Goal: Task Accomplishment & Management: Complete application form

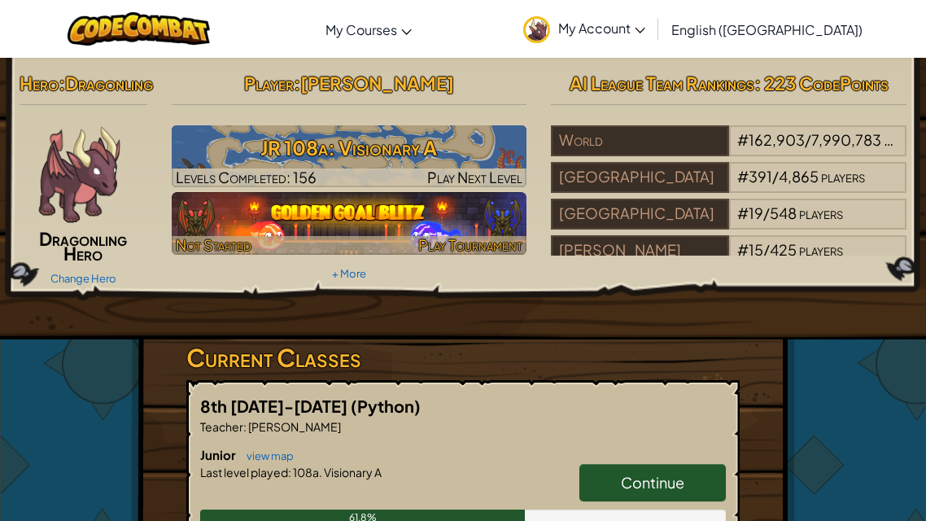
click at [334, 223] on img at bounding box center [350, 223] width 356 height 62
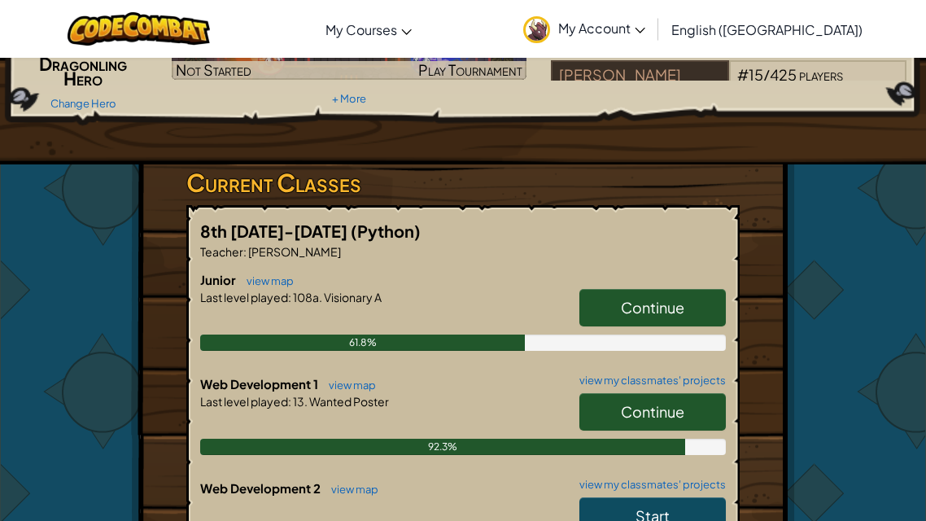
scroll to position [179, 0]
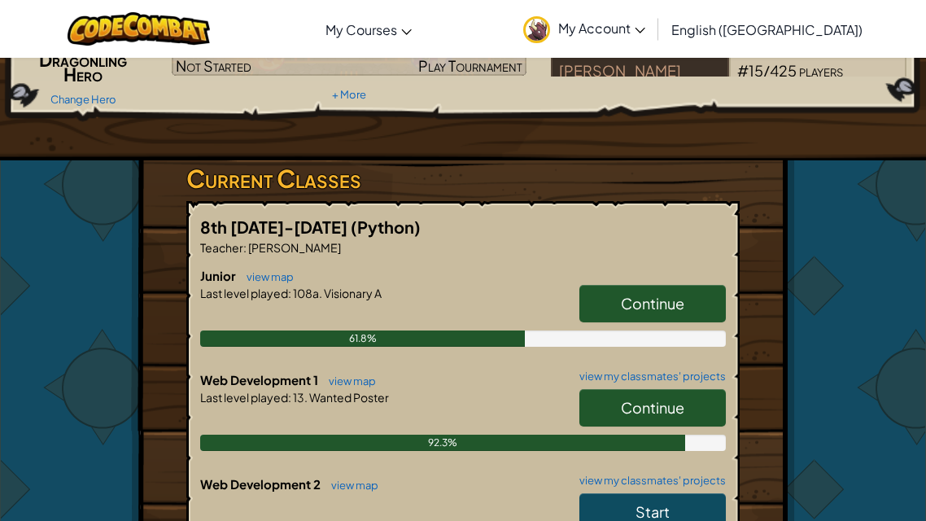
click at [591, 426] on link "Continue" at bounding box center [652, 407] width 146 height 37
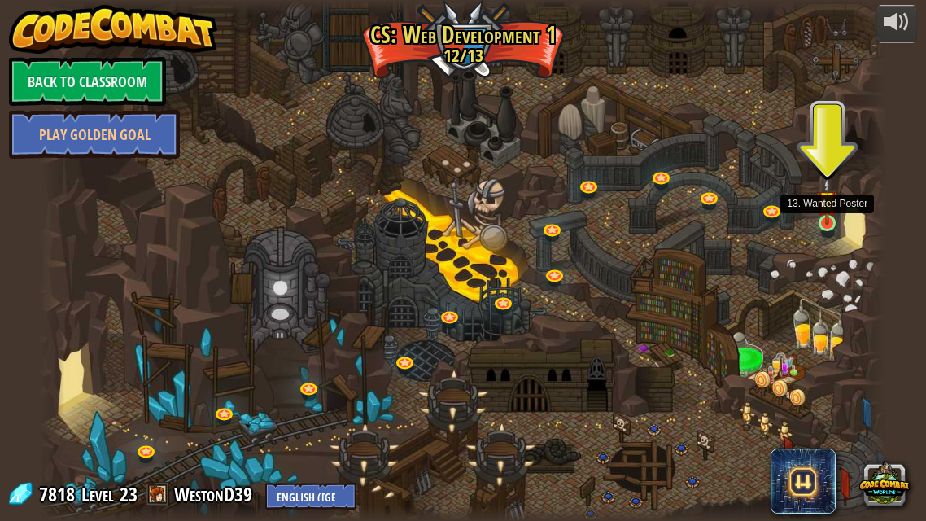
click at [821, 216] on img at bounding box center [827, 200] width 20 height 47
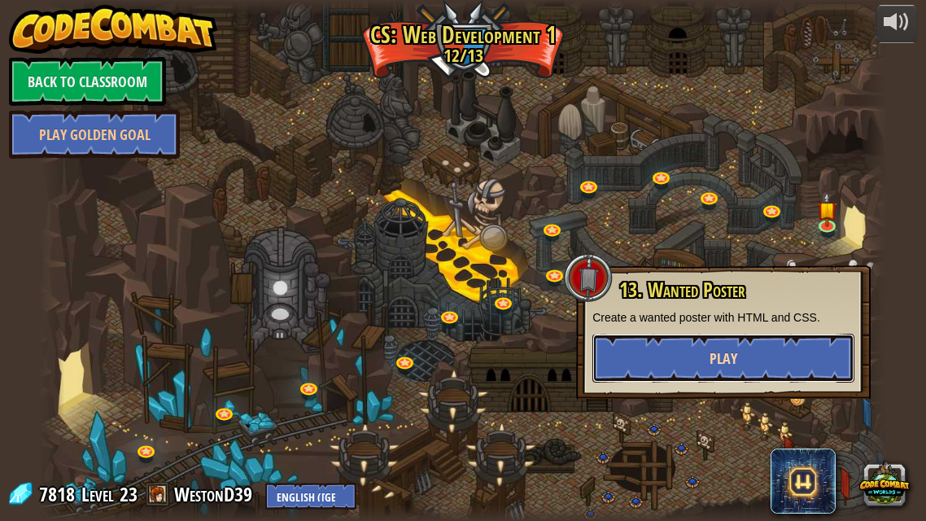
click at [695, 354] on button "Play" at bounding box center [723, 358] width 262 height 49
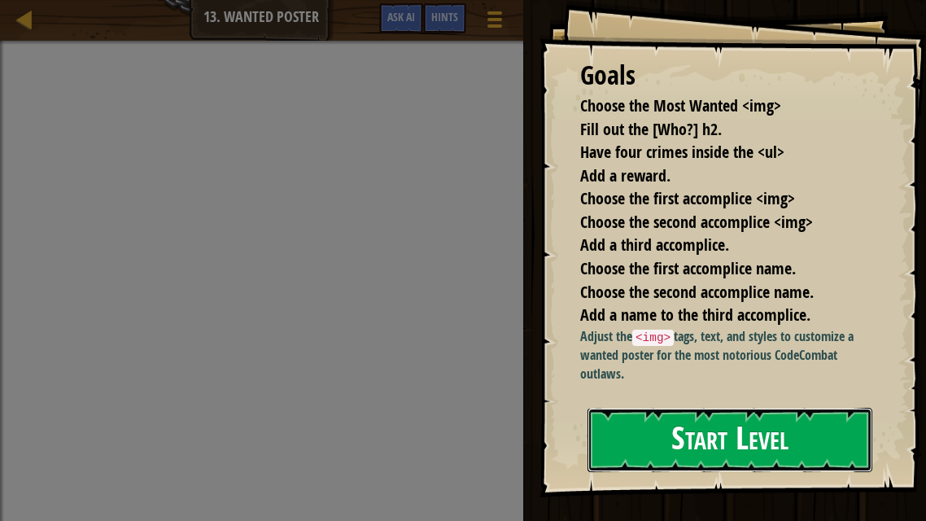
click at [700, 436] on button "Start Level" at bounding box center [729, 440] width 285 height 64
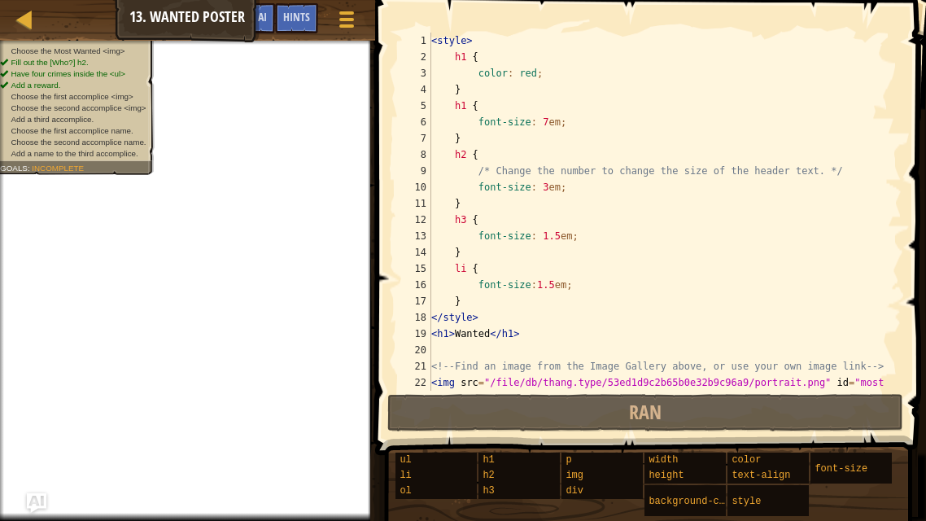
click at [487, 57] on div "< style > h1 { color : red ; } h1 { font-size : 7 em ; } h2 { /* Change the num…" at bounding box center [664, 236] width 473 height 407
click at [532, 329] on div "< style > h1 { color : red ; } h1 { font-size : 7 em ; } h2 { /* Change the num…" at bounding box center [664, 236] width 473 height 407
type textarea "<h1>Wanted</h1>"
click at [438, 348] on div "< style > h1 { color : red ; } h1 { font-size : 7 em ; } h2 { /* Change the num…" at bounding box center [664, 236] width 473 height 407
click at [344, 24] on span at bounding box center [345, 25] width 15 height 3
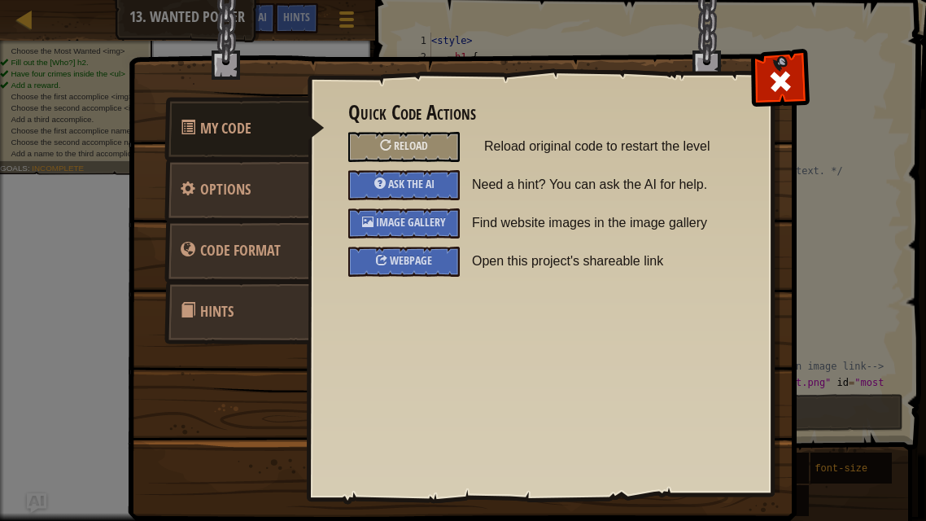
click at [812, 95] on div "My Code Options Code Format Hints Quick Code Actions Reload Reload original cod…" at bounding box center [463, 260] width 926 height 521
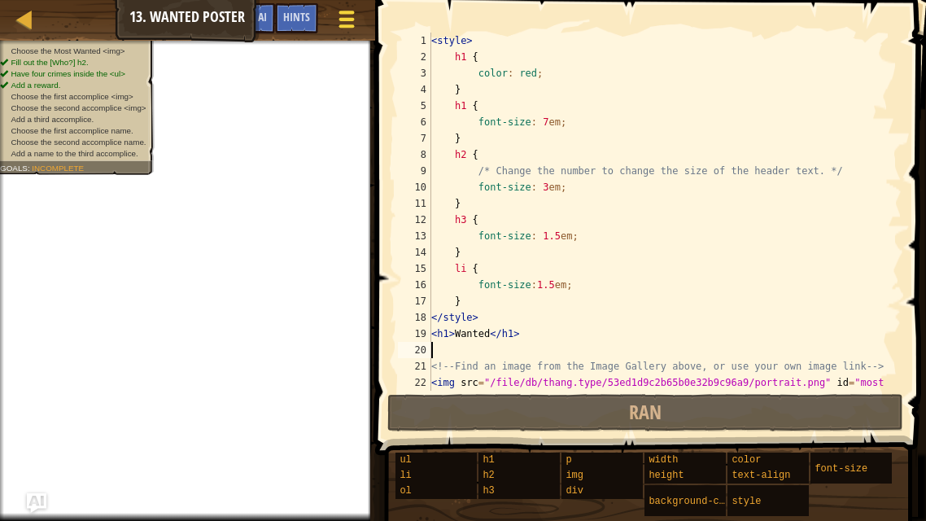
click at [351, 18] on span at bounding box center [345, 19] width 15 height 3
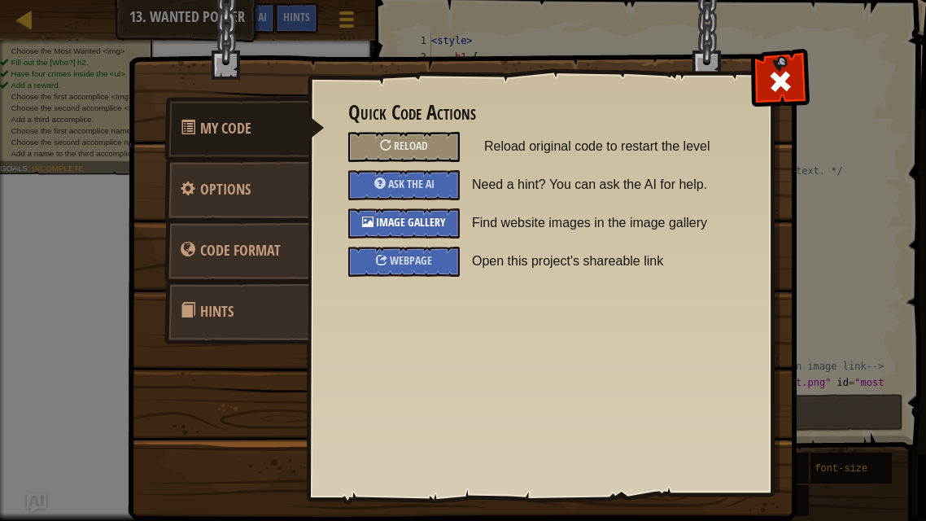
click at [387, 214] on div "Image Gallery" at bounding box center [403, 223] width 111 height 30
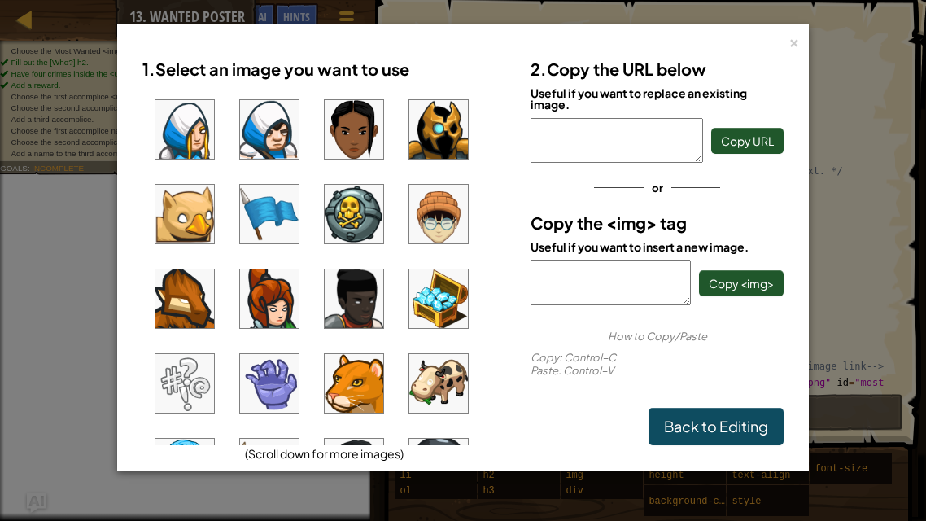
click at [280, 181] on ul at bounding box center [324, 266] width 364 height 358
type textarea "[URL][DOMAIN_NAME]"
click at [752, 141] on span "Copy URL" at bounding box center [747, 140] width 53 height 15
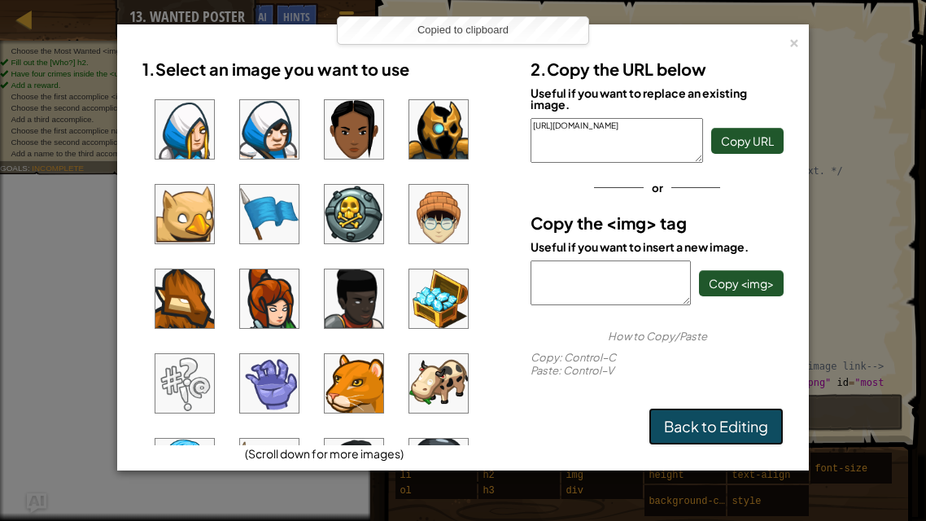
click at [691, 432] on link "Back to Editing" at bounding box center [715, 426] width 135 height 37
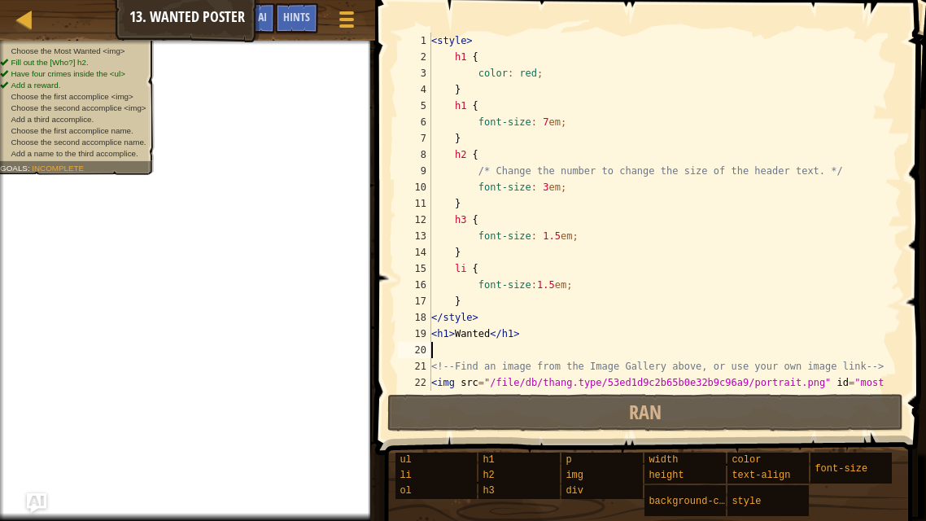
paste textarea "[URL][DOMAIN_NAME]"
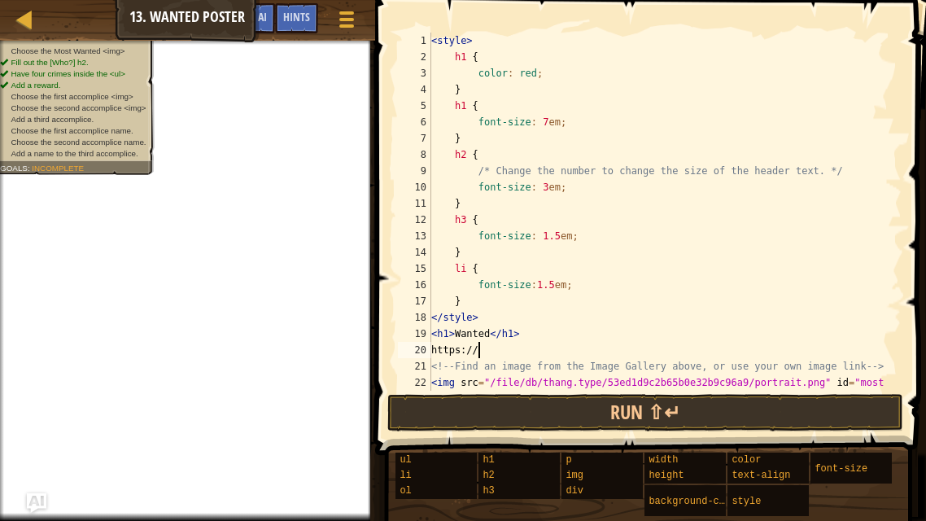
type textarea "https"
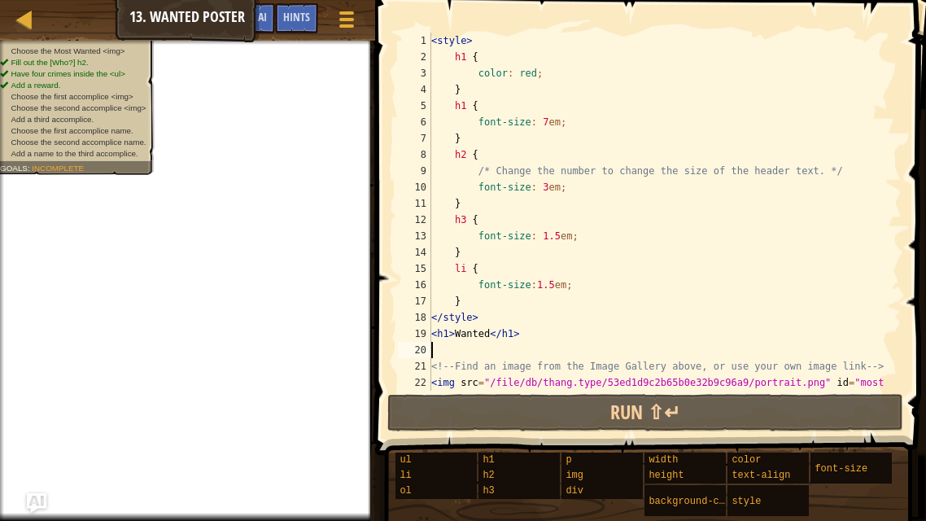
click at [521, 335] on div "< style > h1 { color : red ; } h1 { font-size : 7 em ; } h2 { /* Change the num…" at bounding box center [664, 236] width 473 height 407
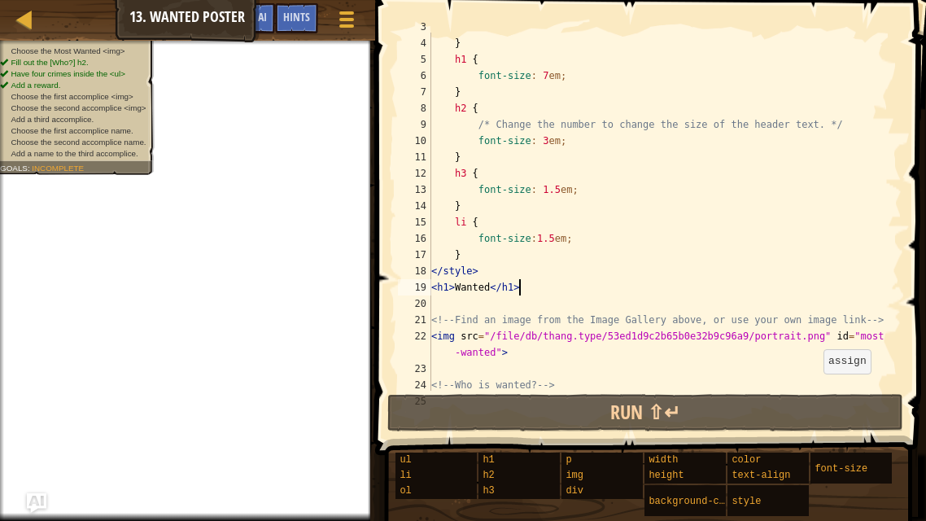
scroll to position [69, 0]
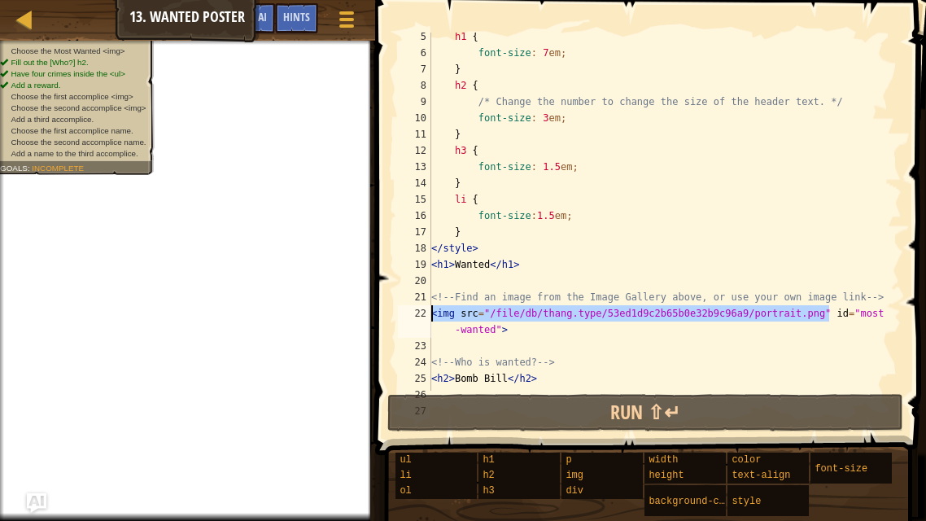
drag, startPoint x: 830, startPoint y: 316, endPoint x: 430, endPoint y: 314, distance: 399.4
click at [430, 314] on div "<h1>Wanted</h1> 5 6 7 8 9 10 11 12 13 14 15 16 17 18 19 20 21 22 23 24 25 26 27…" at bounding box center [648, 212] width 507 height 358
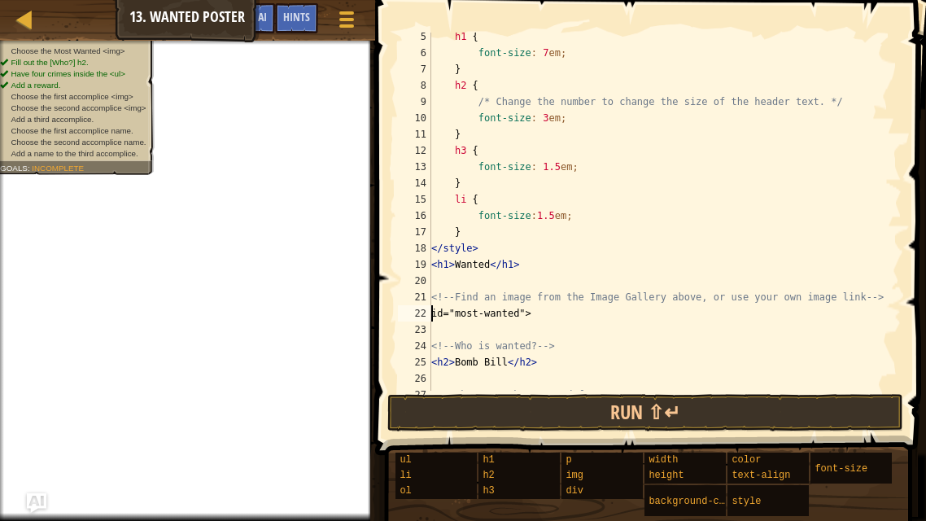
paste textarea "[URL][DOMAIN_NAME]"
type textarea "[URL][DOMAIN_NAME] id="most-wanted">"
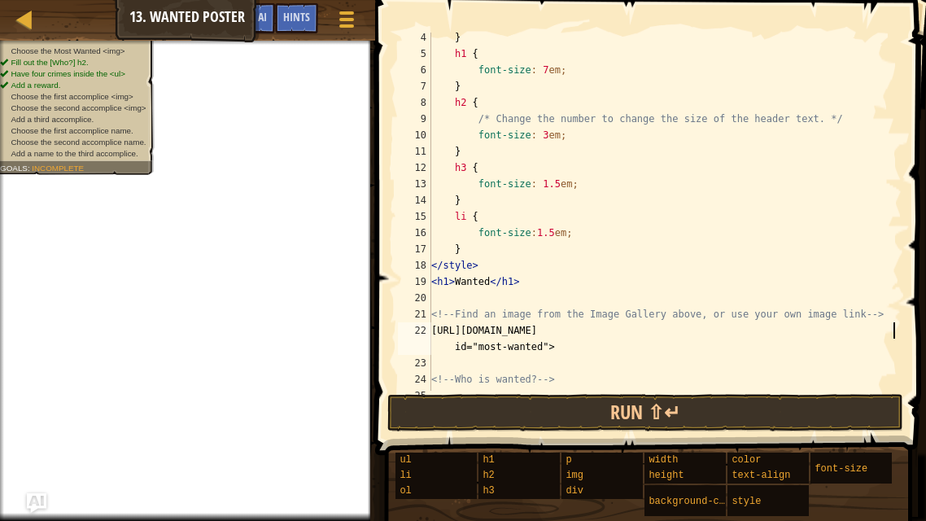
scroll to position [59, 0]
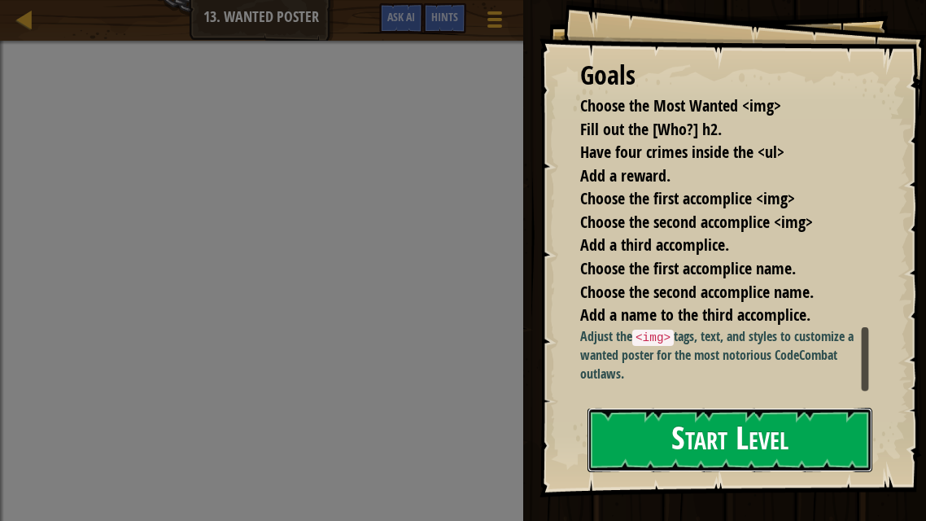
click at [704, 438] on button "Start Level" at bounding box center [729, 440] width 285 height 64
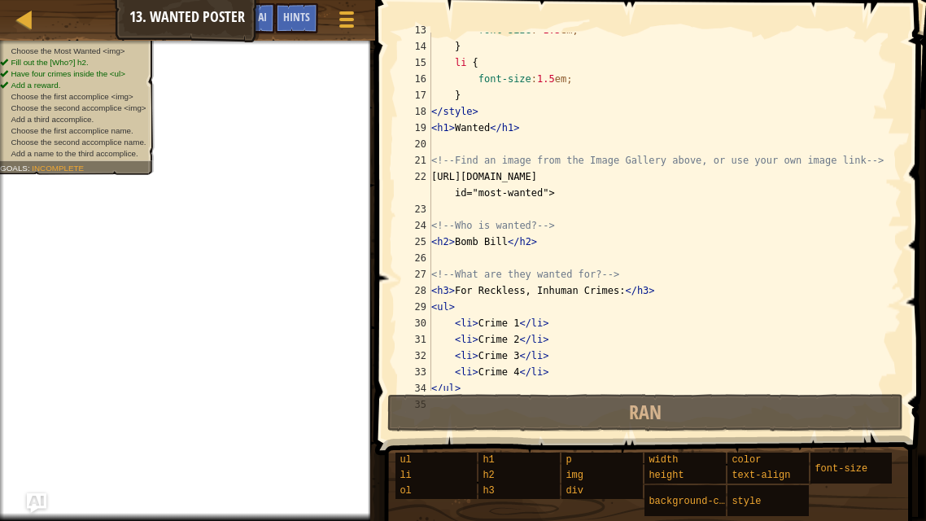
scroll to position [206, 0]
drag, startPoint x: 563, startPoint y: 174, endPoint x: 430, endPoint y: 179, distance: 132.7
click at [430, 179] on div "13 14 15 16 17 18 19 20 21 22 23 24 25 26 27 28 29 30 31 32 33 34 35 font-size …" at bounding box center [648, 212] width 507 height 358
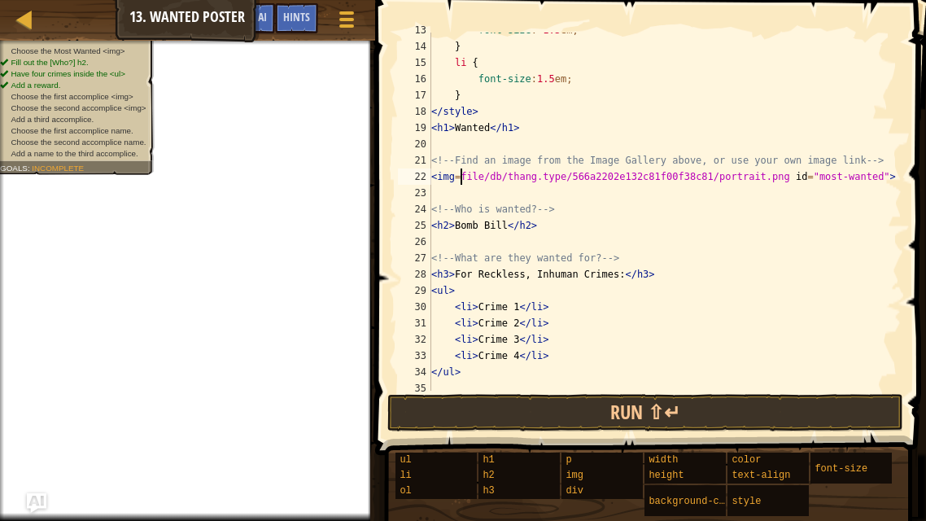
scroll to position [7, 2]
click at [344, 26] on span at bounding box center [345, 25] width 15 height 3
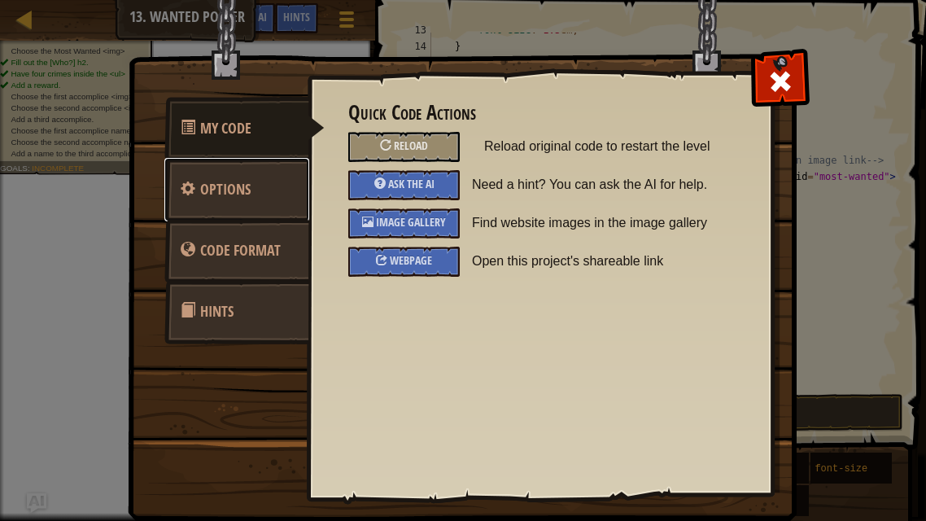
click at [245, 189] on span "Options" at bounding box center [225, 189] width 50 height 20
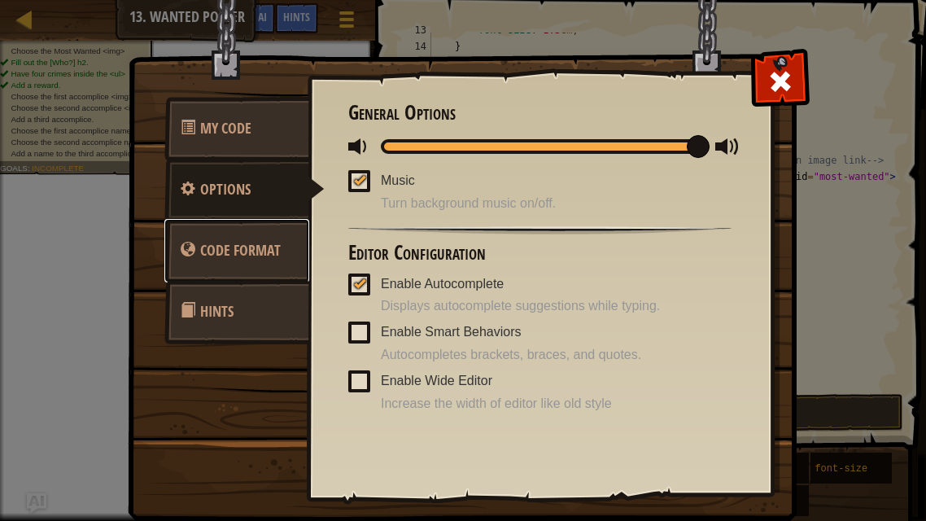
click at [259, 256] on span "Code Format" at bounding box center [240, 250] width 81 height 20
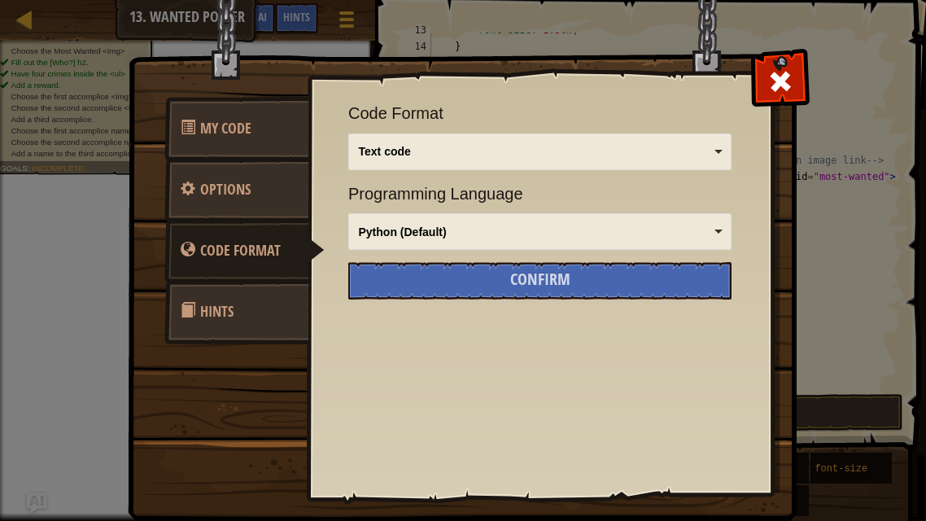
click at [217, 309] on span "Hints" at bounding box center [216, 311] width 33 height 20
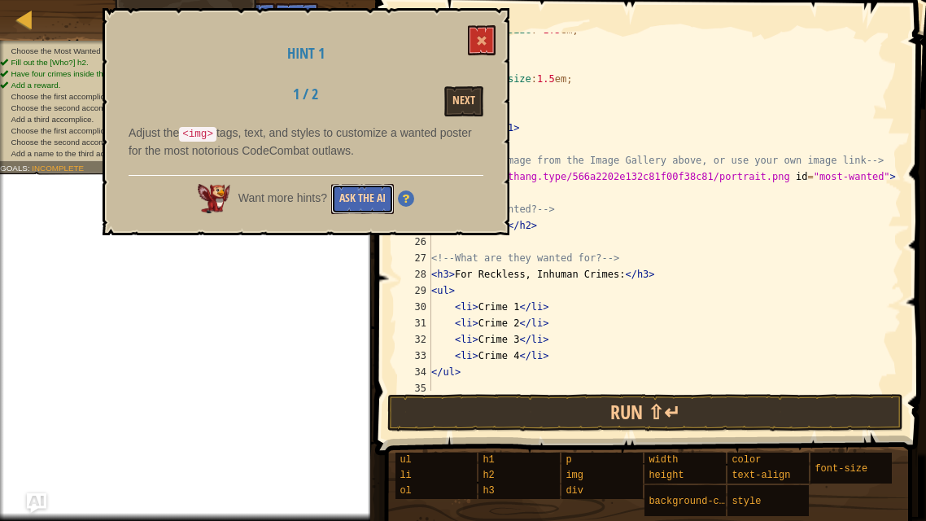
click at [364, 197] on button "Ask the AI" at bounding box center [362, 199] width 63 height 30
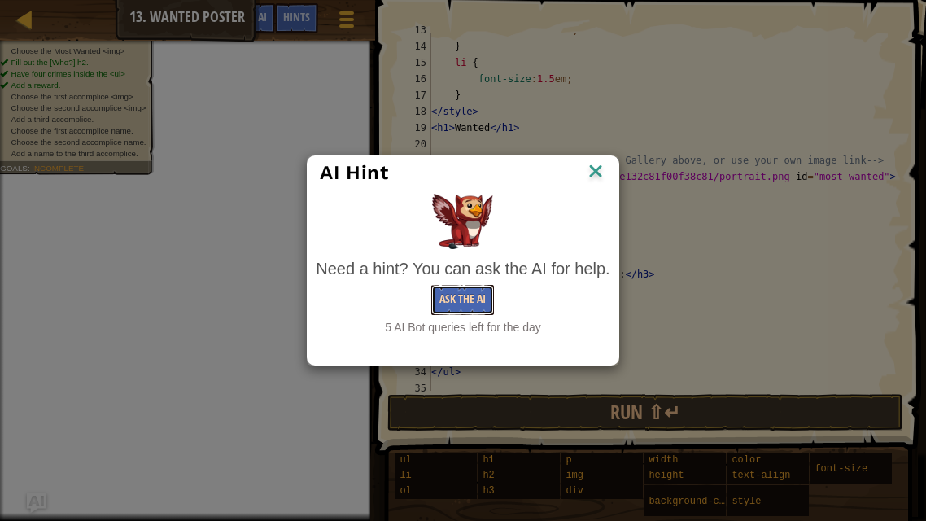
click at [474, 296] on button "Ask the AI" at bounding box center [462, 300] width 63 height 30
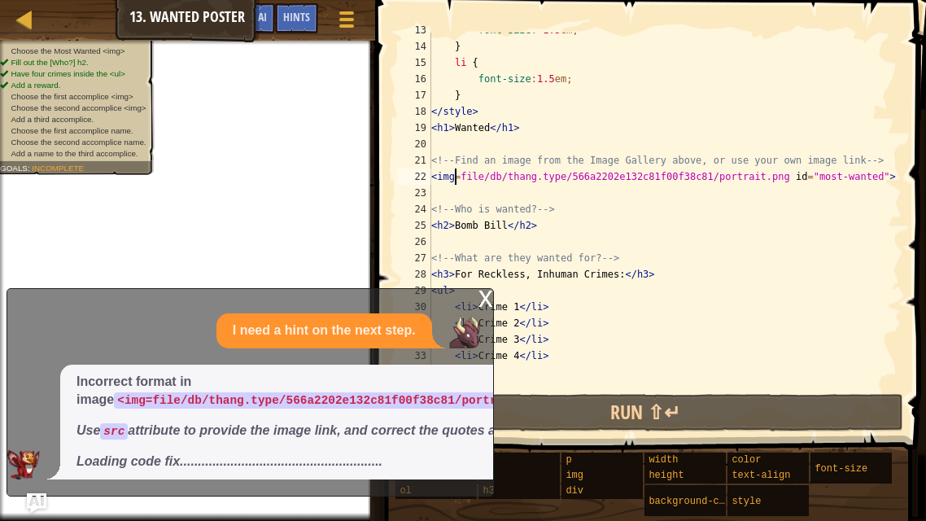
click at [452, 182] on div "font-size : 1.5 em ; } li { font-size : 1.5 em ; } </ style > < h1 > Wanted </ …" at bounding box center [664, 217] width 473 height 390
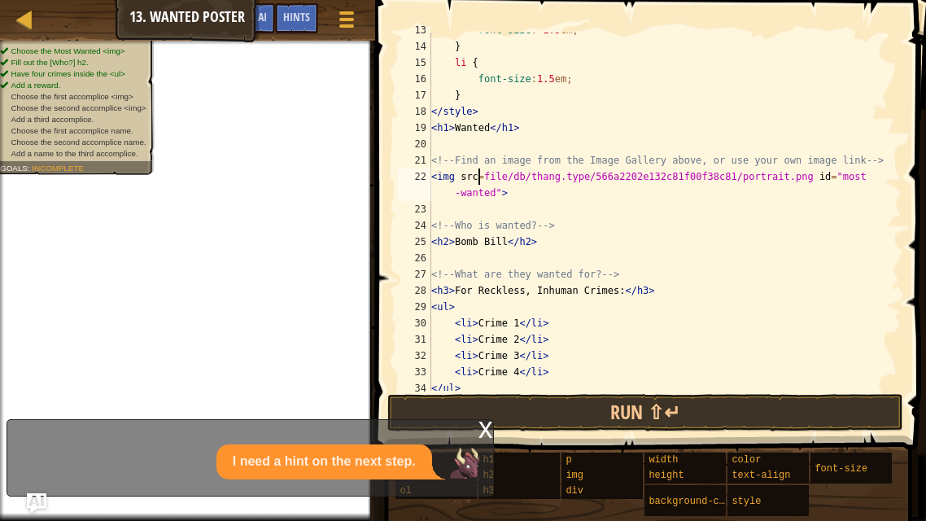
scroll to position [7, 3]
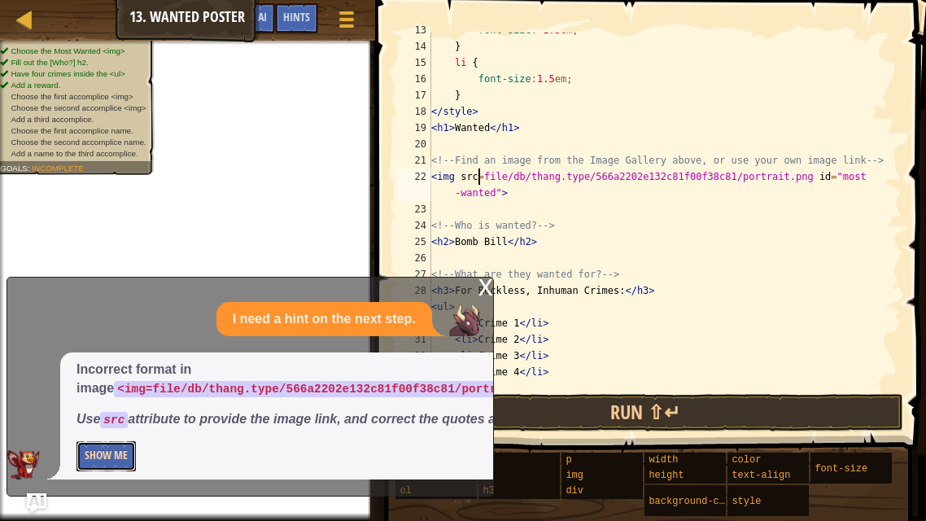
click at [105, 457] on button "Show Me" at bounding box center [105, 456] width 59 height 30
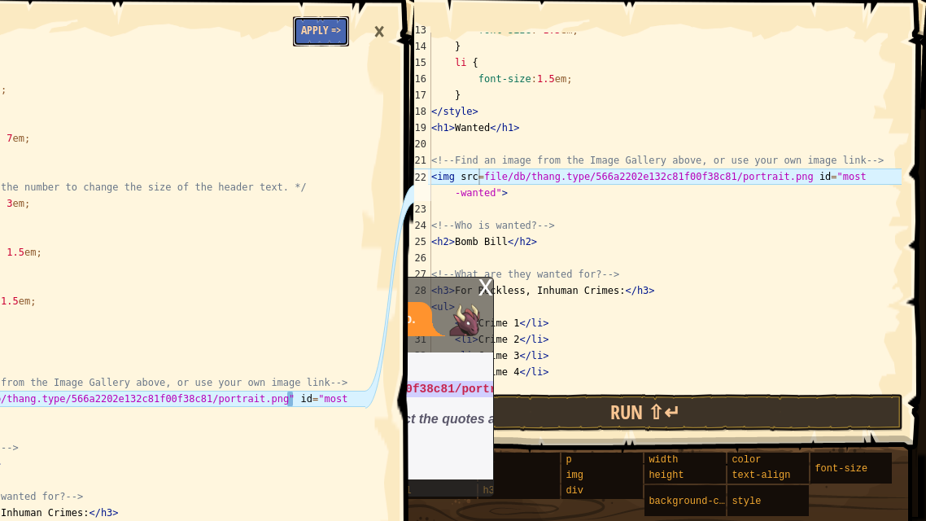
click at [323, 44] on button "Apply =>" at bounding box center [321, 31] width 56 height 30
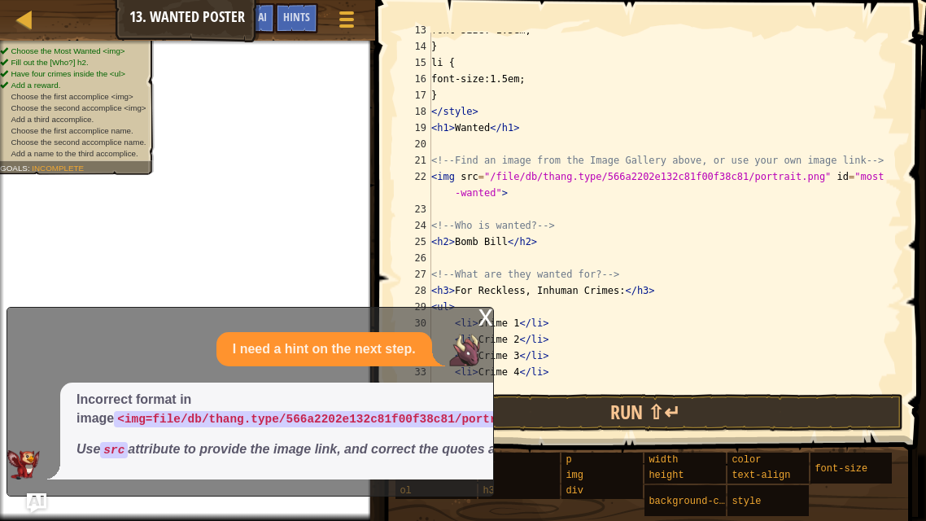
click at [482, 308] on div "x" at bounding box center [485, 316] width 15 height 16
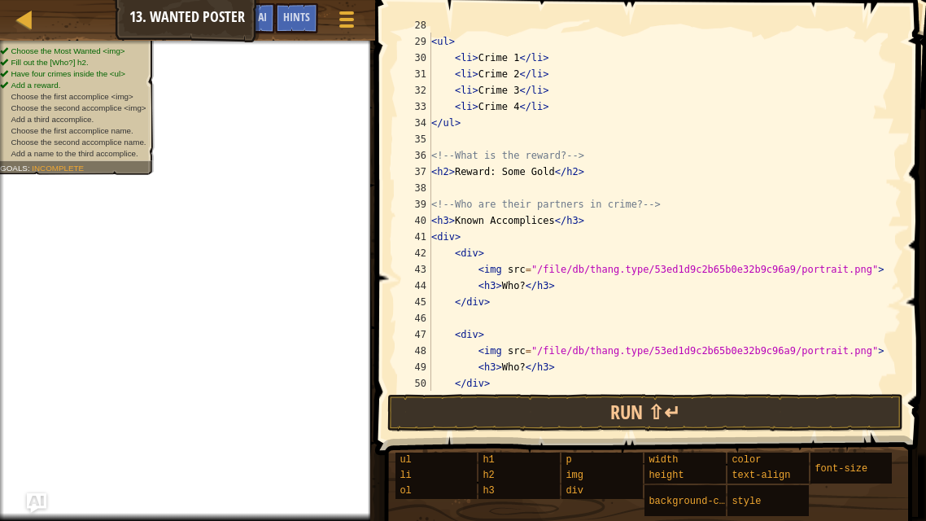
scroll to position [477, 0]
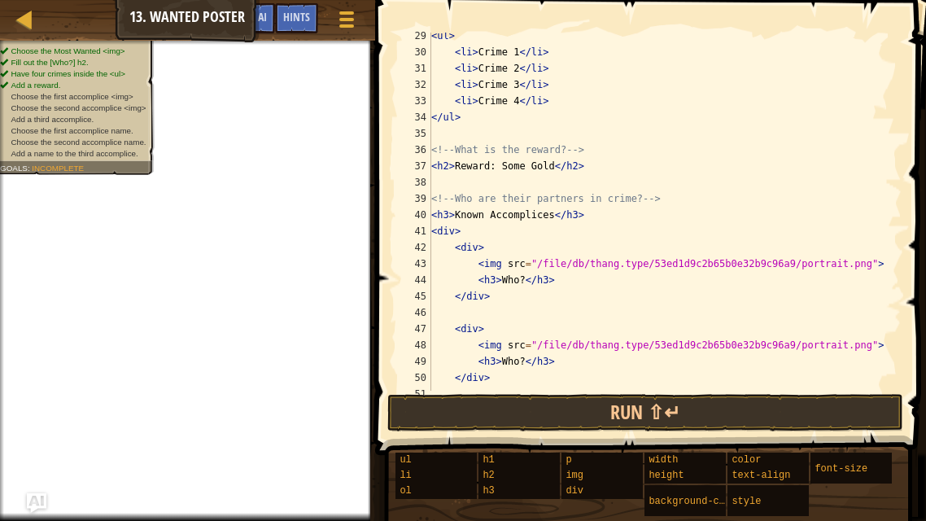
click at [486, 229] on div "< ul > < li > Crime 1 </ li > < li > Crime 2 </ li > < li > Crime 3 </ li > < l…" at bounding box center [664, 223] width 473 height 390
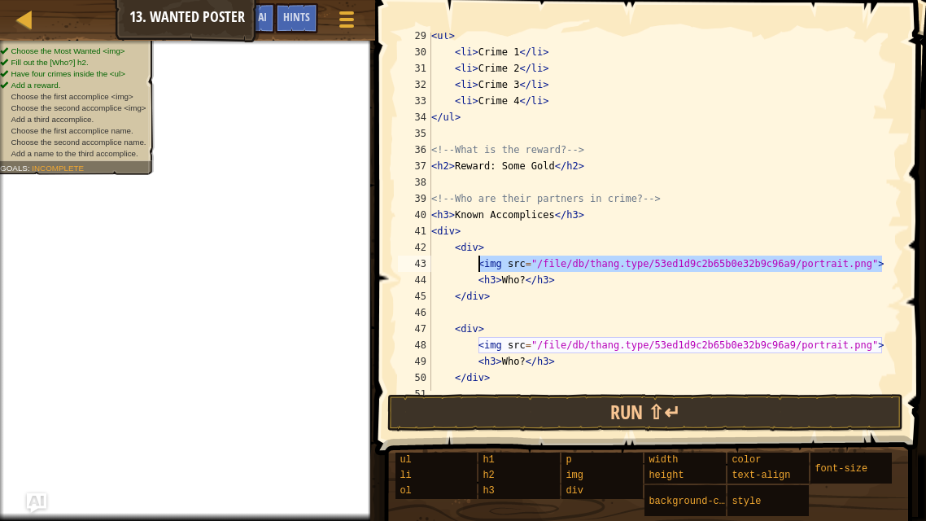
drag, startPoint x: 883, startPoint y: 268, endPoint x: 478, endPoint y: 260, distance: 405.2
click at [478, 260] on div "< ul > < li > Crime 1 </ li > < li > Crime 2 </ li > < li > Crime 3 </ li > < l…" at bounding box center [664, 223] width 473 height 390
paste textarea "[URL][DOMAIN_NAME]"
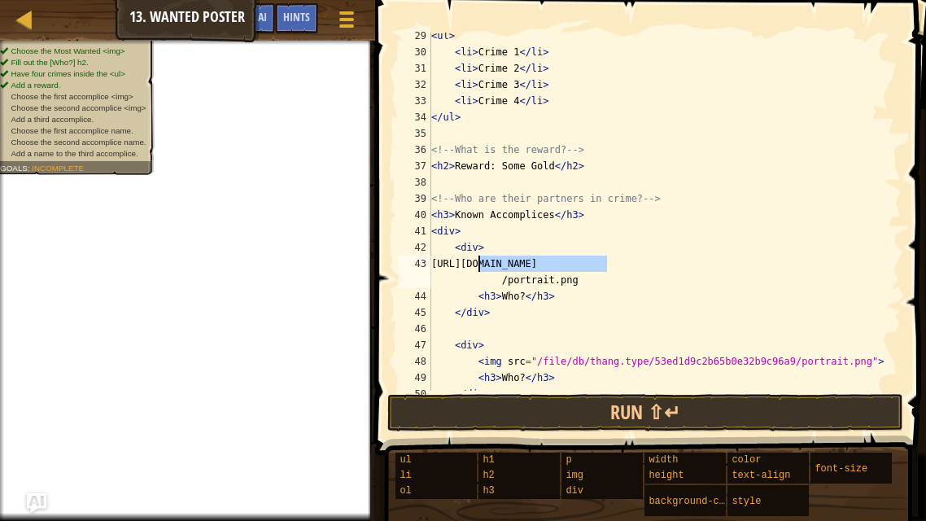
drag, startPoint x: 604, startPoint y: 261, endPoint x: 476, endPoint y: 261, distance: 128.5
click at [476, 261] on div "< ul > < li > Crime 1 </ li > < li > Crime 2 </ li > < li > Crime 3 </ li > < l…" at bounding box center [664, 223] width 473 height 390
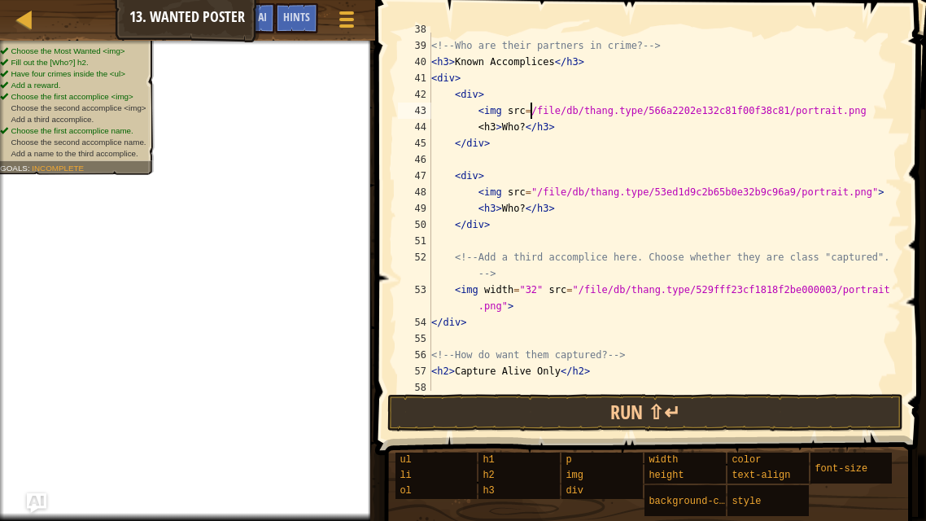
scroll to position [629, 0]
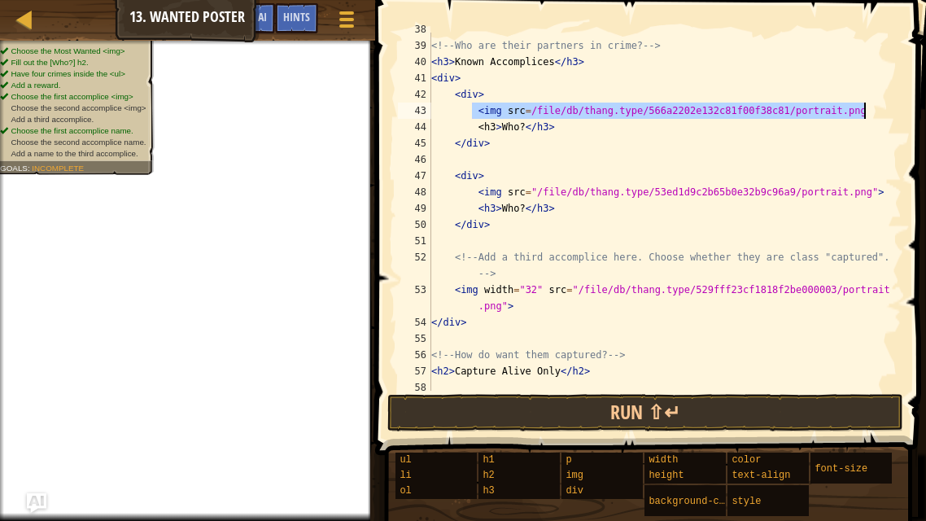
drag, startPoint x: 473, startPoint y: 111, endPoint x: 865, endPoint y: 111, distance: 391.3
click at [865, 111] on div "<!-- Who are their partners in crime? --> < h3 > Known Accomplices </ h3 > < di…" at bounding box center [664, 216] width 473 height 390
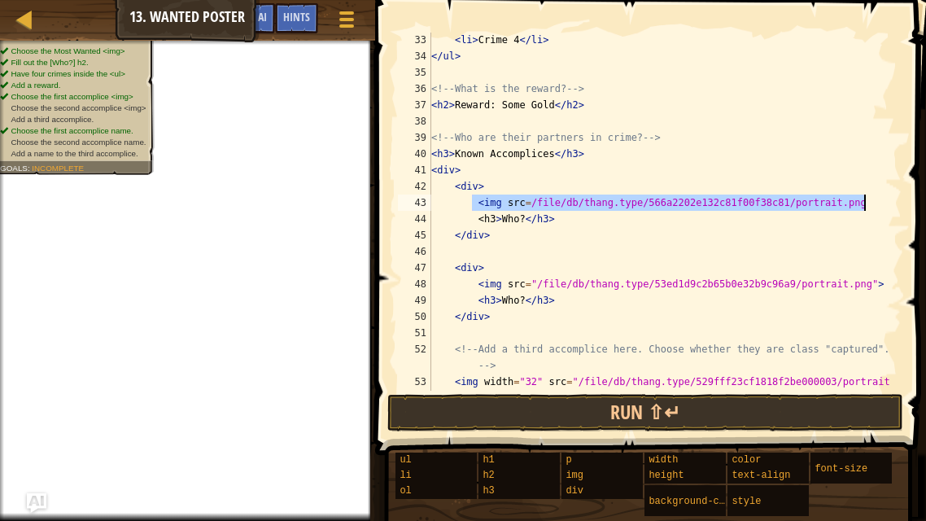
scroll to position [538, 0]
click at [696, 241] on div "< li > Crime 4 </ li > </ ul > <!-- What is the reward? --> < h2 > Reward: Some…" at bounding box center [664, 235] width 473 height 407
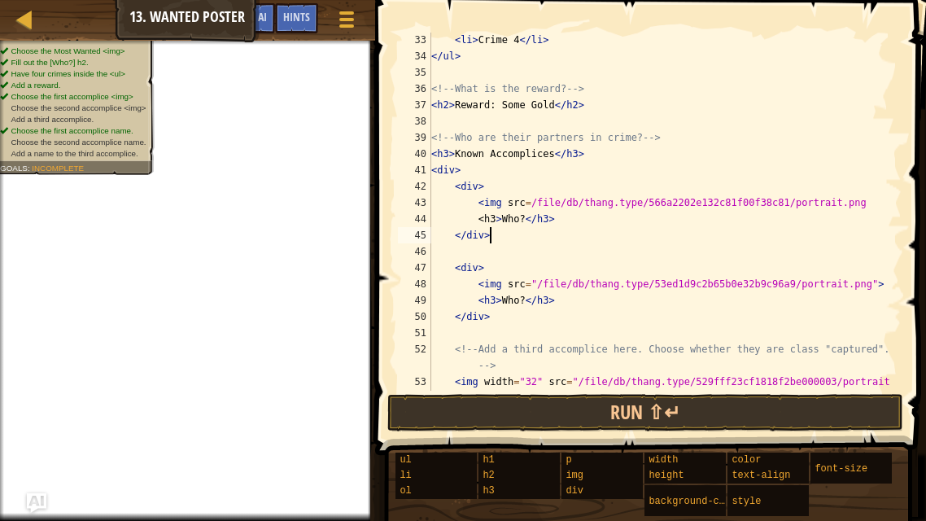
scroll to position [7, 3]
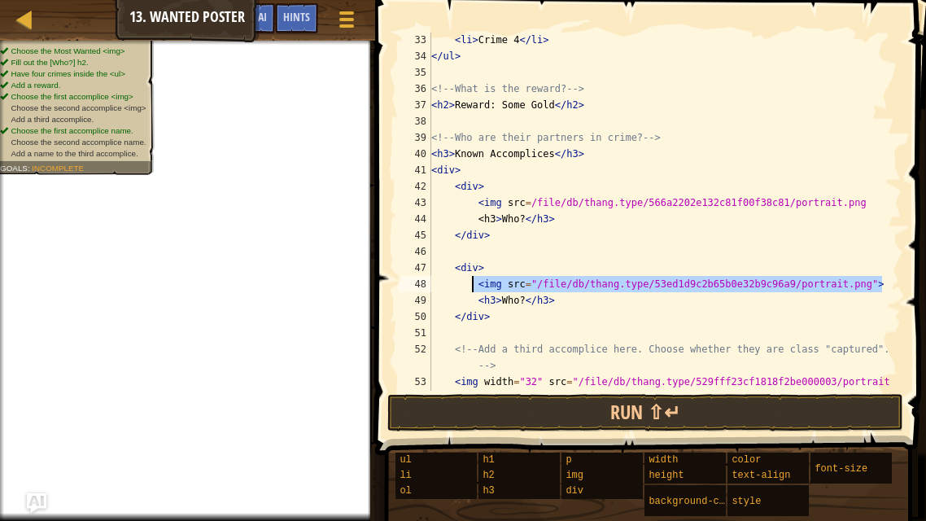
drag, startPoint x: 892, startPoint y: 283, endPoint x: 474, endPoint y: 290, distance: 417.4
click at [474, 290] on div "</div> 33 34 35 36 37 38 39 40 41 42 43 44 45 46 47 48 49 50 51 52 53 54 < li >…" at bounding box center [648, 212] width 507 height 358
paste textarea "/file/db/thang.type/566a2202e132c81f00f38c81/portrait.png"
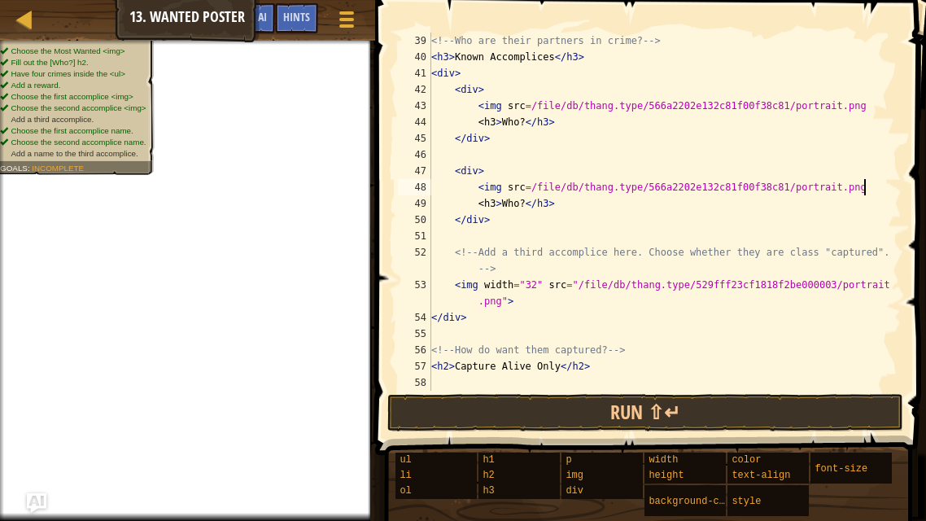
scroll to position [634, 0]
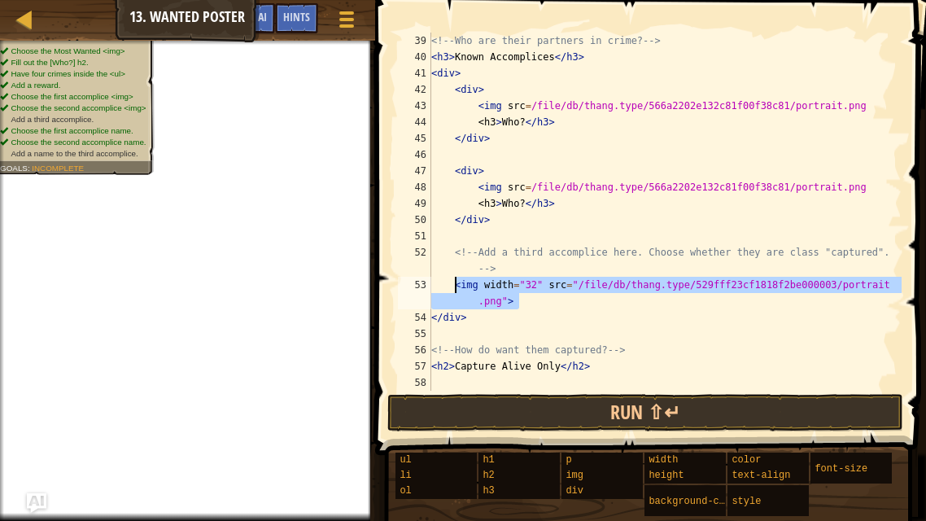
drag, startPoint x: 530, startPoint y: 303, endPoint x: 454, endPoint y: 283, distance: 79.1
click at [454, 283] on div "<!-- Who are their partners in crime? --> < h3 > Known Accomplices </ h3 > < di…" at bounding box center [664, 228] width 473 height 390
paste textarea "<img src=/file/db/thang.type/566a2202e132c81f00f38c81/portrait.png"
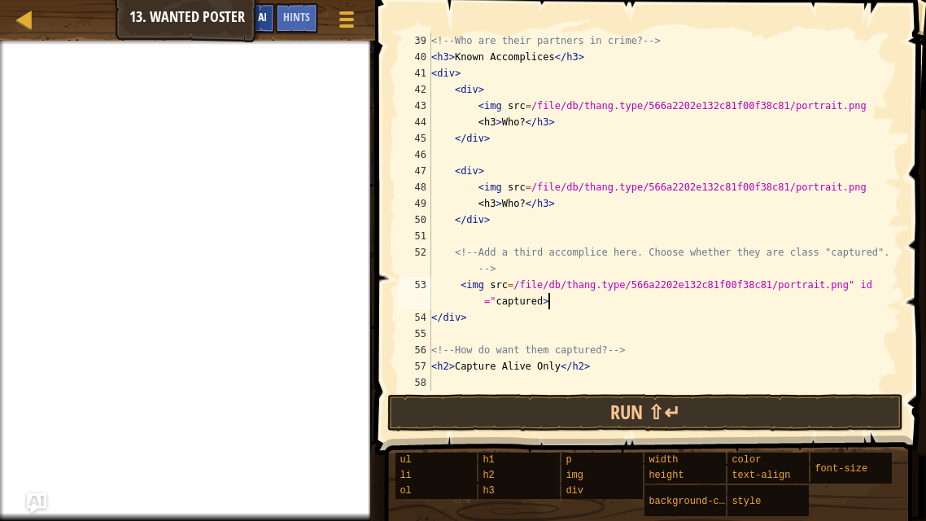
type textarea "<img src=/file/db/thang.type/566a2202e132c81f00f38c81/portrait.png" id="capture…"
click at [265, 15] on span "Ask AI" at bounding box center [253, 16] width 28 height 15
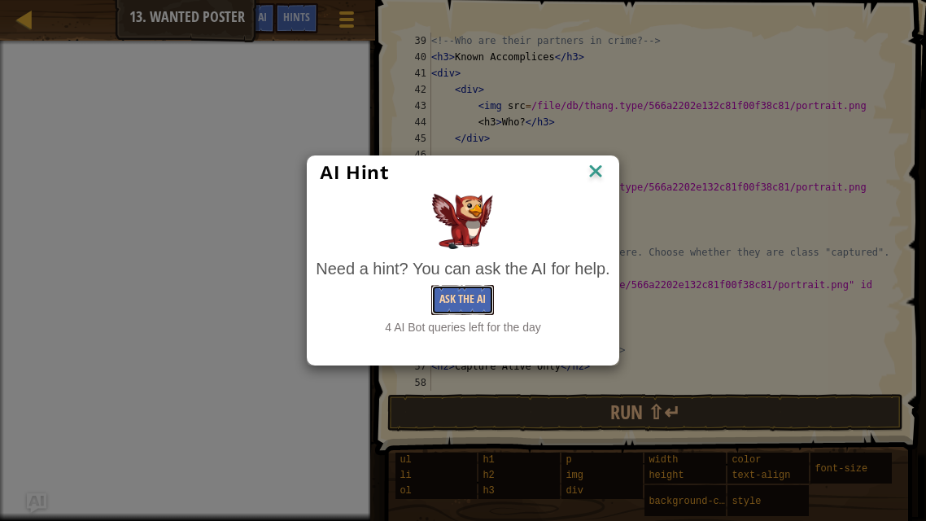
click at [452, 291] on button "Ask the AI" at bounding box center [462, 300] width 63 height 30
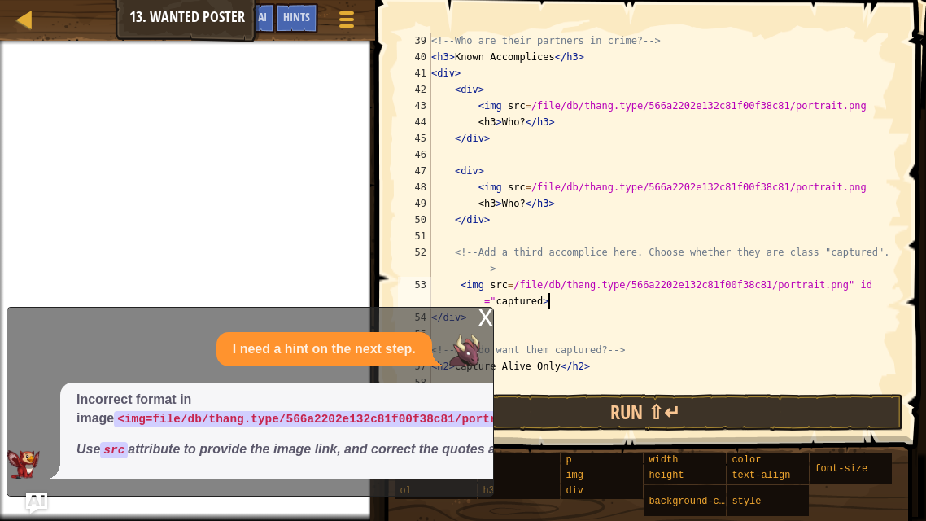
click at [38, 496] on img "Ask AI" at bounding box center [36, 502] width 21 height 21
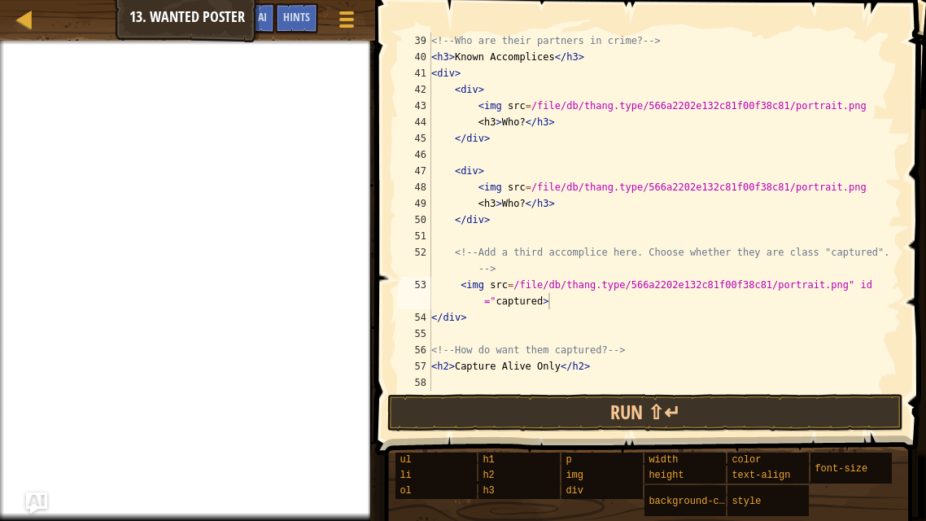
click at [41, 495] on img "Ask AI" at bounding box center [36, 502] width 21 height 21
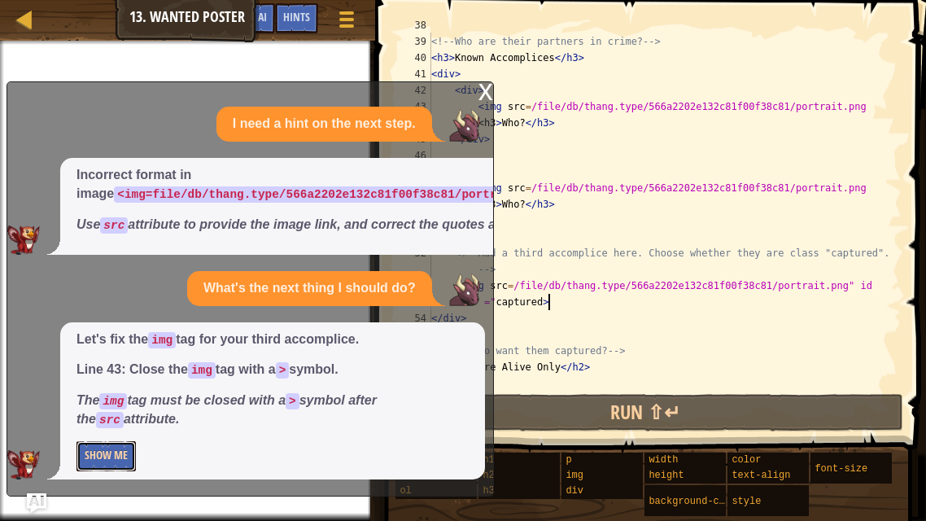
click at [98, 449] on button "Show Me" at bounding box center [105, 456] width 59 height 30
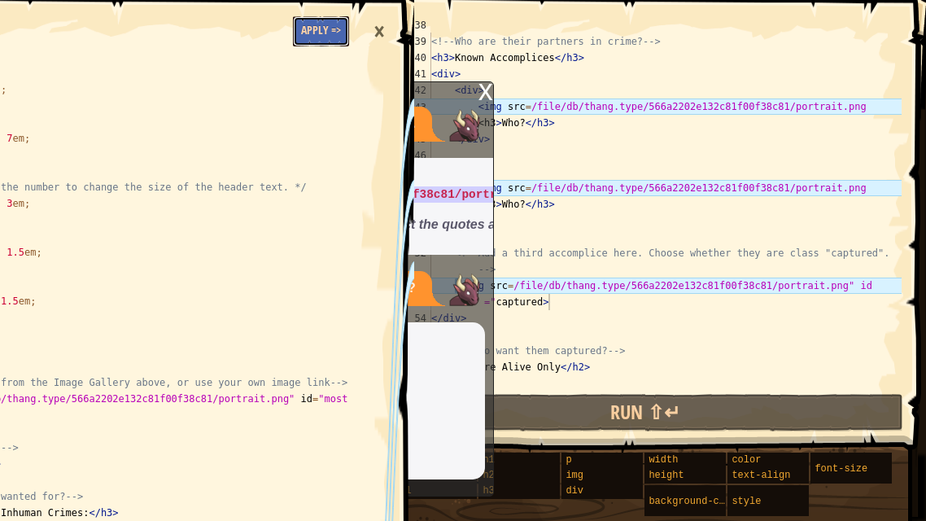
click at [316, 37] on button "Apply =>" at bounding box center [321, 31] width 56 height 30
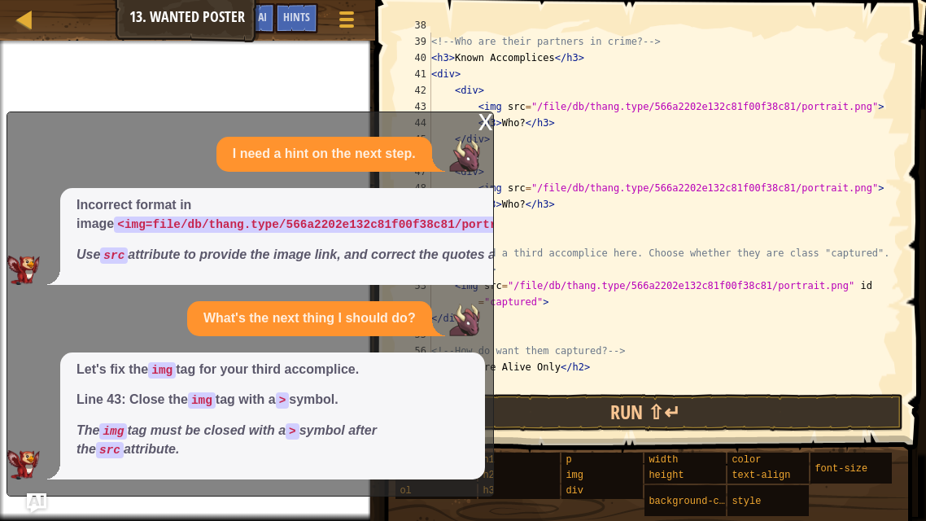
click at [484, 112] on div "x" at bounding box center [485, 120] width 15 height 16
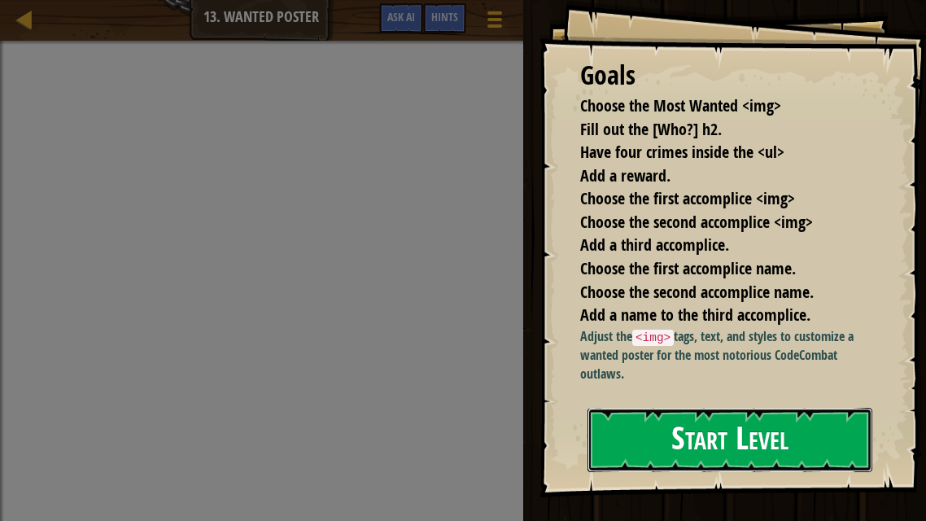
click at [788, 460] on button "Start Level" at bounding box center [729, 440] width 285 height 64
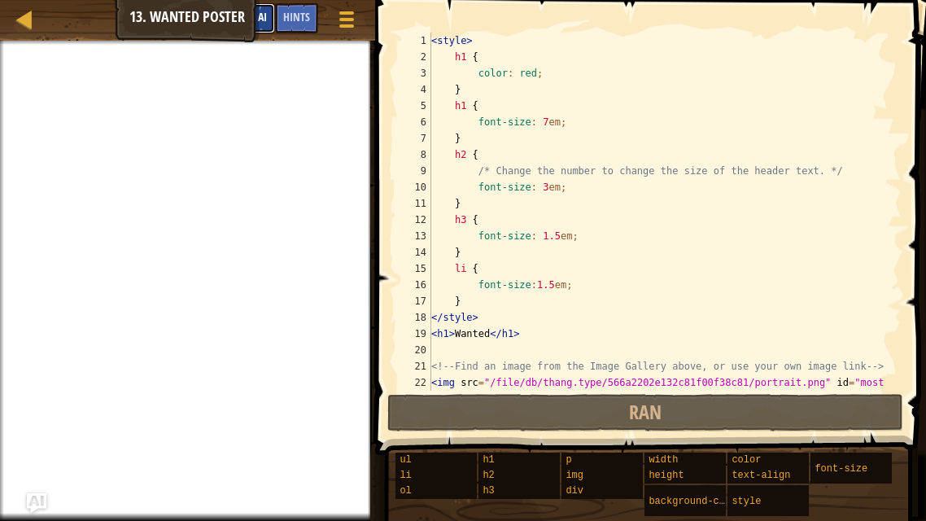
click at [242, 20] on span "Ask AI" at bounding box center [253, 16] width 28 height 15
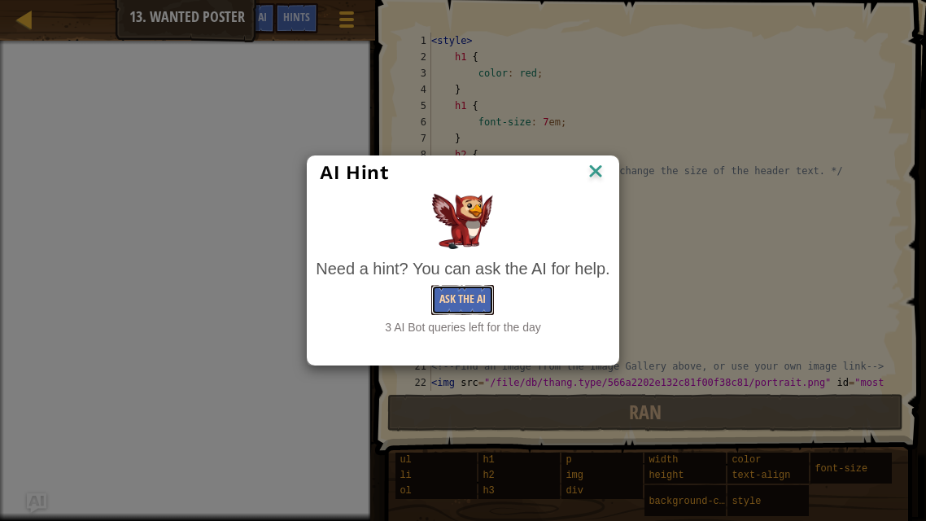
click at [487, 290] on button "Ask the AI" at bounding box center [462, 300] width 63 height 30
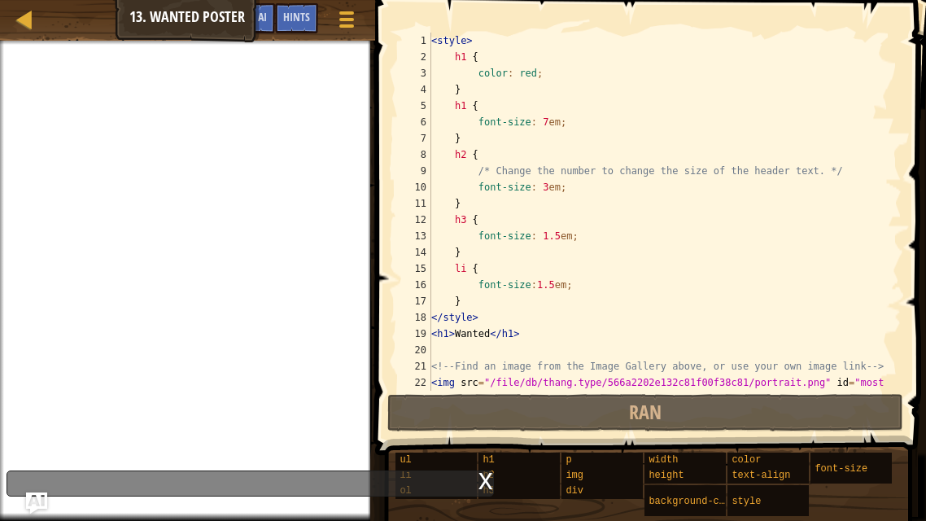
click at [36, 496] on img "Ask AI" at bounding box center [36, 502] width 21 height 21
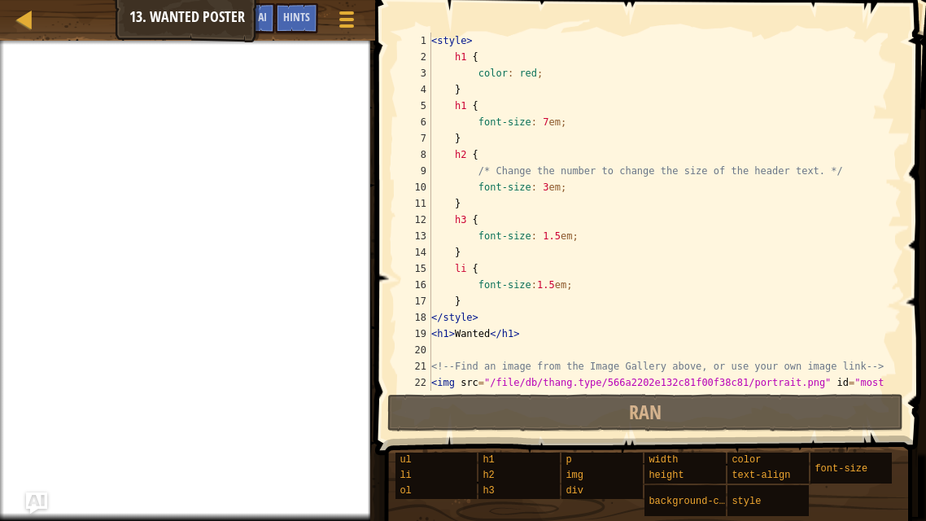
click at [36, 496] on img "Ask AI" at bounding box center [36, 502] width 21 height 21
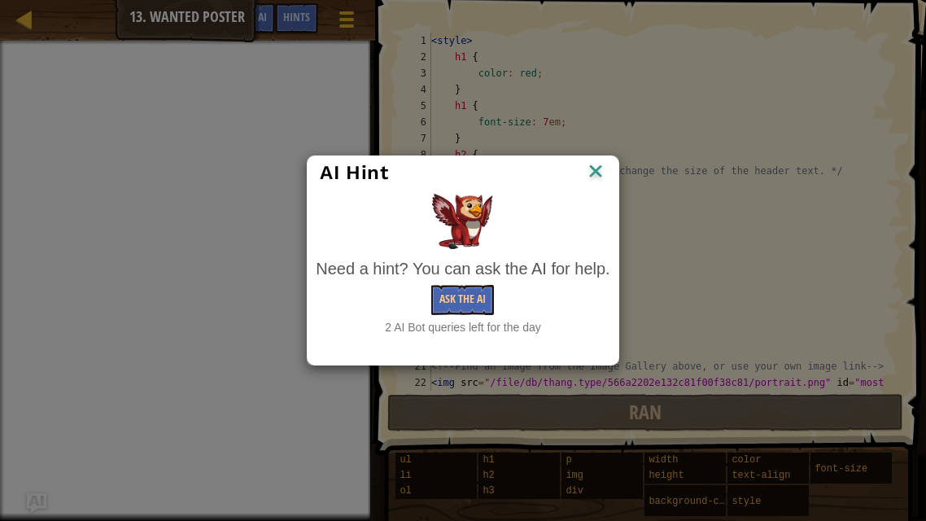
click at [607, 183] on div "AI Hint" at bounding box center [463, 172] width 310 height 33
click at [600, 170] on img at bounding box center [595, 172] width 21 height 24
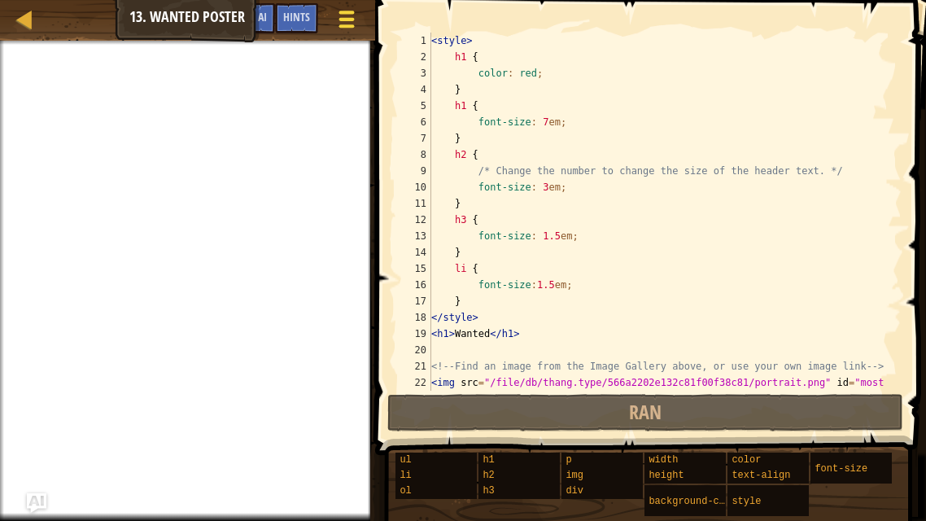
click at [341, 21] on div at bounding box center [346, 19] width 22 height 24
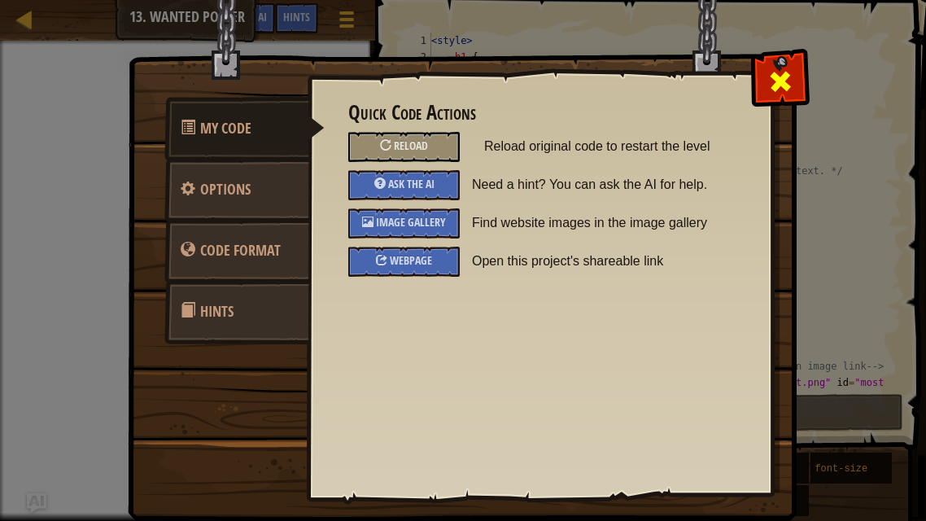
click at [793, 79] on div at bounding box center [779, 77] width 51 height 51
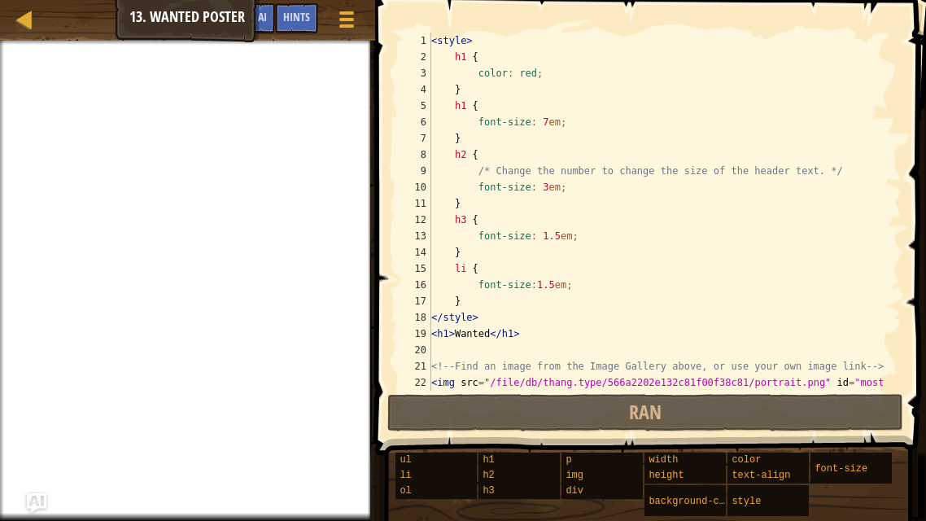
click at [72, 17] on div "Map Web Development 1 13. Wanted Poster Game Menu Done Hints Ask AI" at bounding box center [187, 20] width 375 height 41
click at [36, 19] on link "Map" at bounding box center [37, 20] width 8 height 22
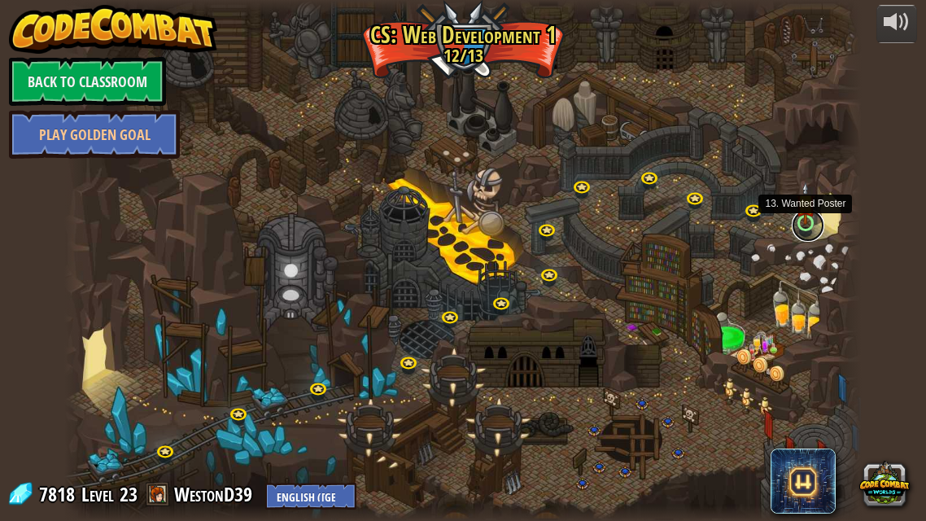
click at [804, 227] on link at bounding box center [808, 225] width 33 height 33
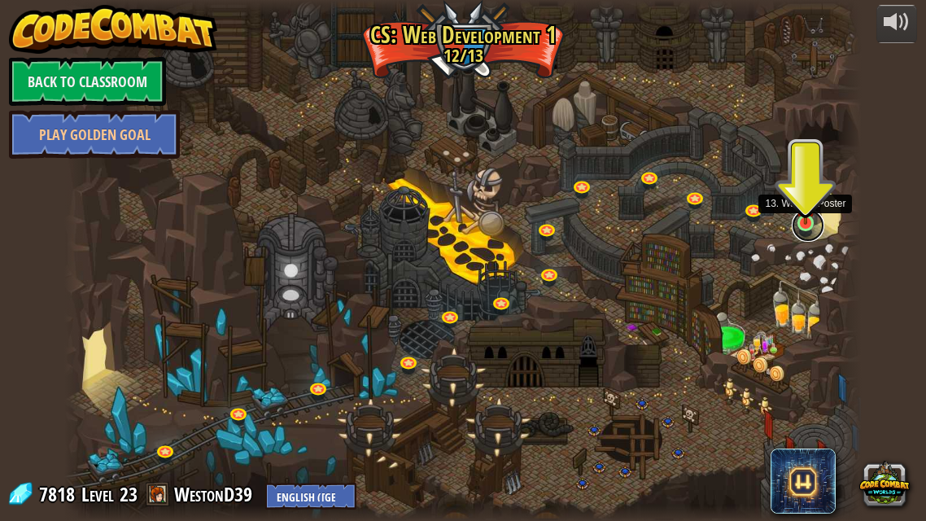
click at [801, 227] on link at bounding box center [808, 225] width 33 height 33
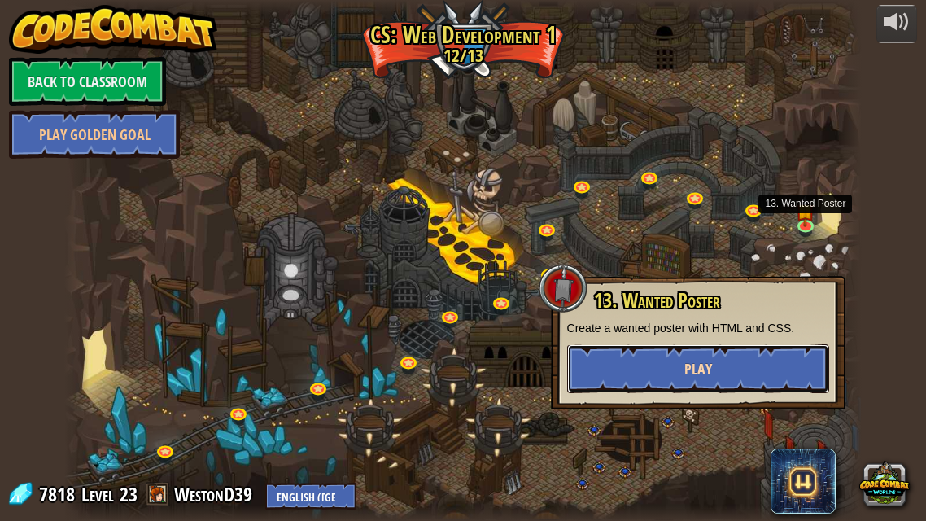
click at [774, 351] on button "Play" at bounding box center [698, 368] width 262 height 49
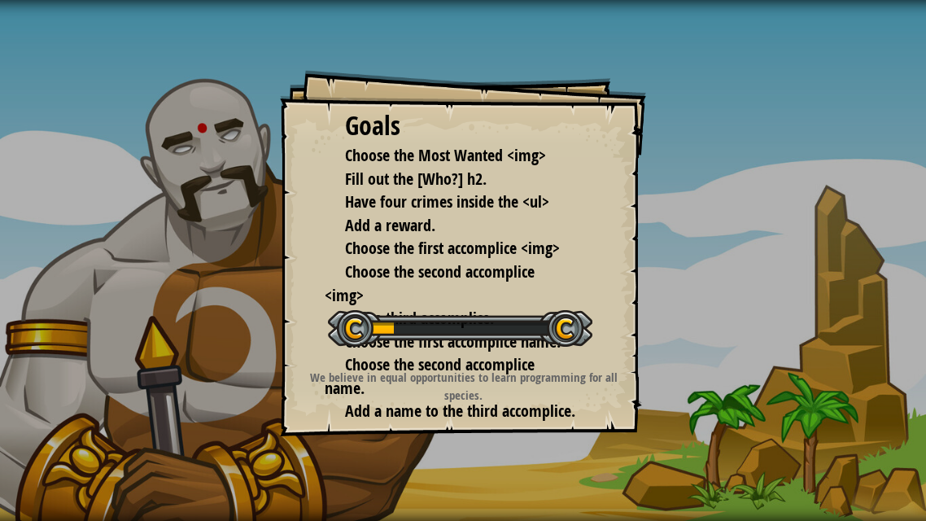
click at [774, 351] on div "Goals Choose the Most Wanted <img> Fill out the [Who?] h2. Have four crimes ins…" at bounding box center [463, 260] width 926 height 521
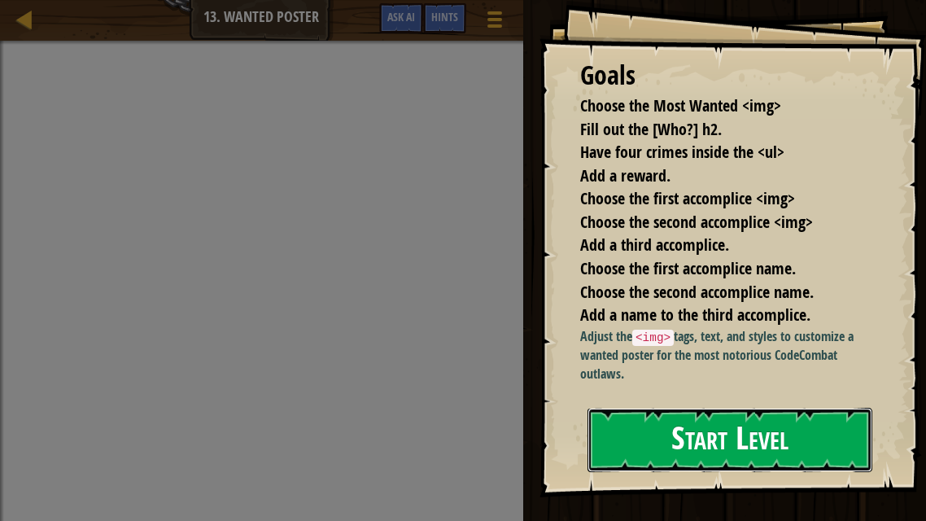
click at [695, 461] on button "Start Level" at bounding box center [729, 440] width 285 height 64
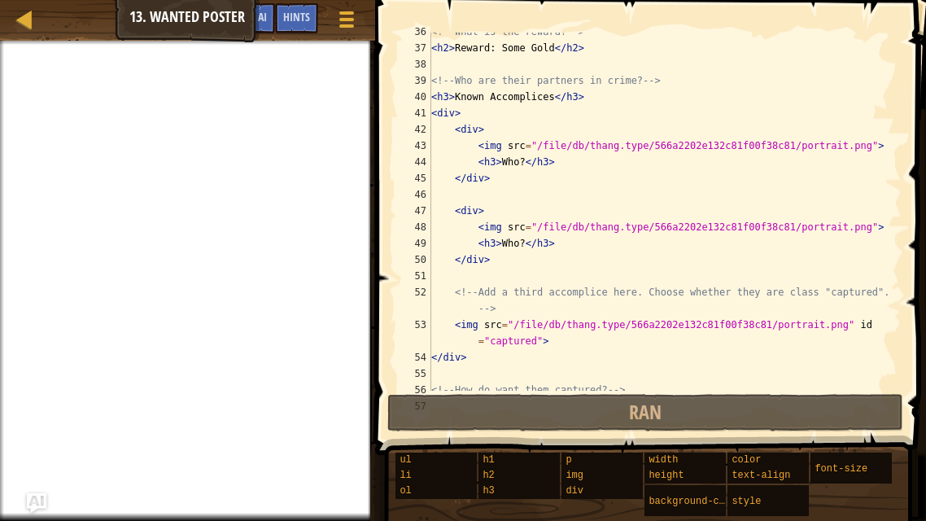
scroll to position [634, 0]
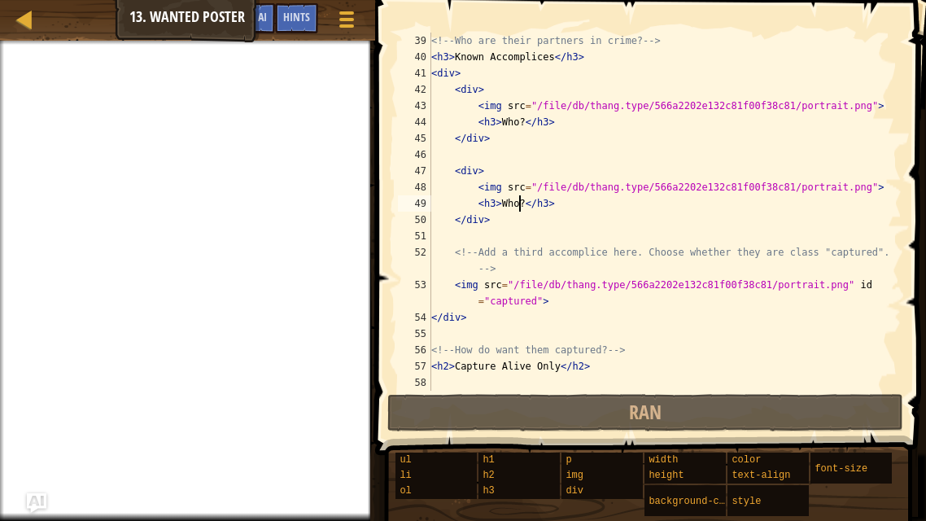
click at [518, 201] on div "<!-- Who are their partners in crime? --> < h3 > Known Accomplices </ h3 > < di…" at bounding box center [664, 228] width 473 height 390
type textarea "<h3>Wh?</h3>"
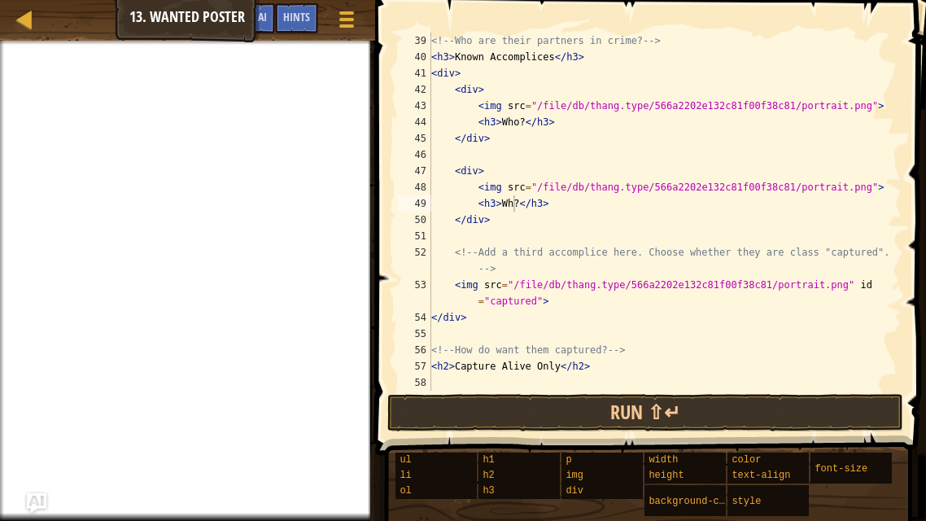
click at [155, 14] on div "Map Web Development 1 13. Wanted Poster Game Menu Done Hints Ask AI" at bounding box center [187, 20] width 375 height 41
click at [26, 19] on div at bounding box center [25, 19] width 20 height 20
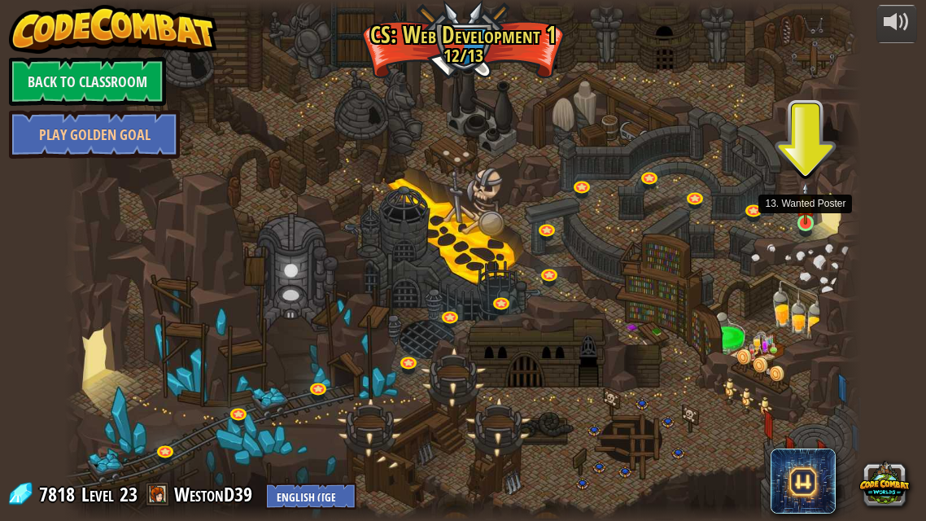
click at [804, 217] on img at bounding box center [805, 202] width 19 height 43
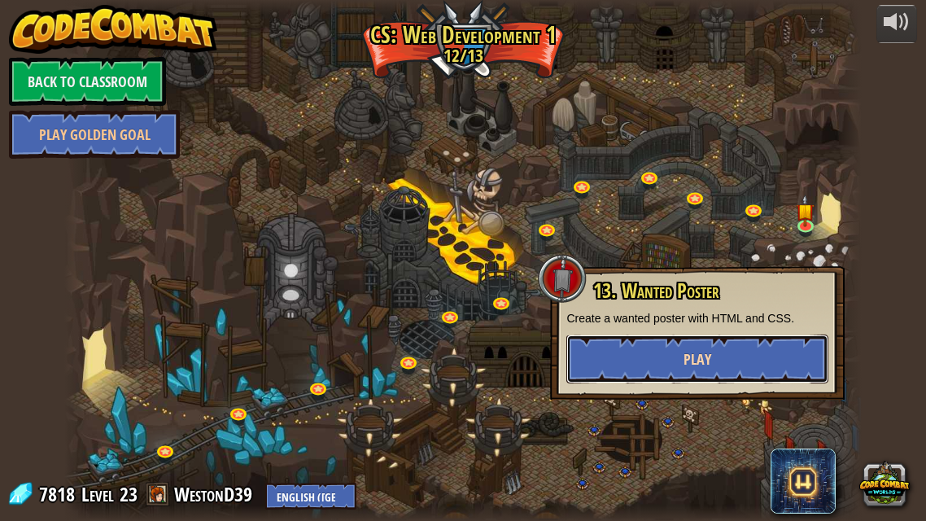
click at [674, 343] on button "Play" at bounding box center [697, 358] width 262 height 49
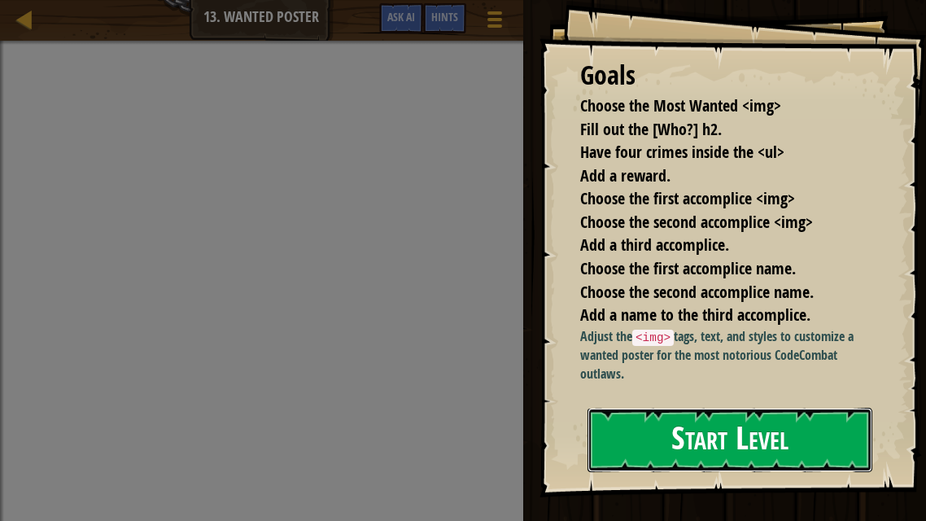
click at [702, 455] on button "Start Level" at bounding box center [729, 440] width 285 height 64
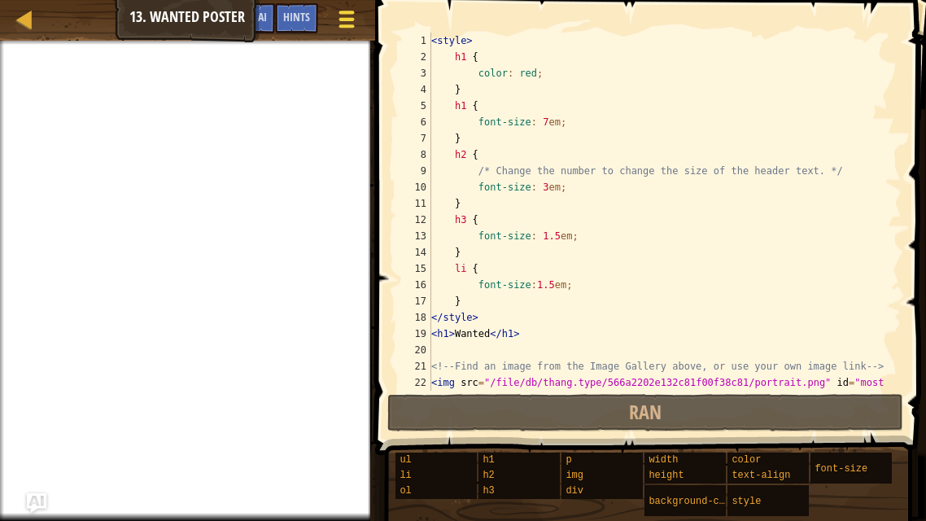
click at [348, 23] on div at bounding box center [346, 19] width 22 height 24
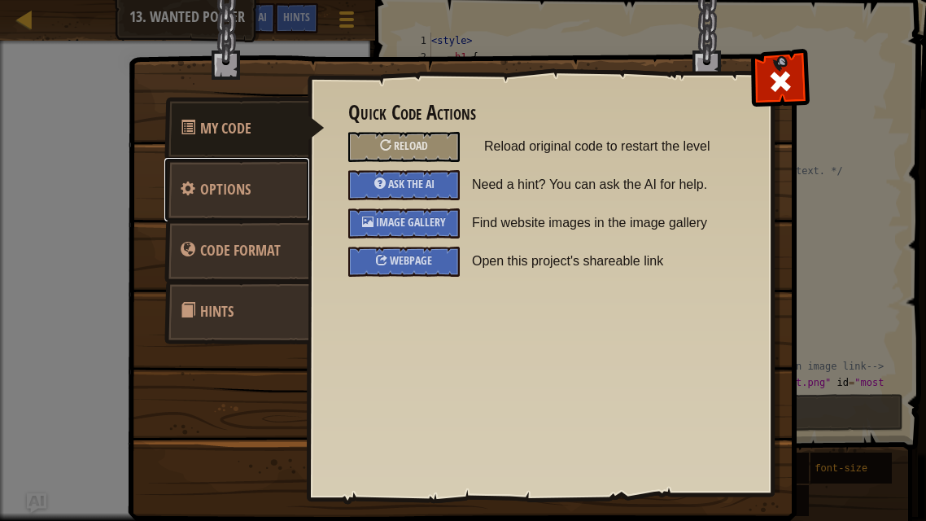
click at [240, 170] on link "Options" at bounding box center [236, 189] width 145 height 63
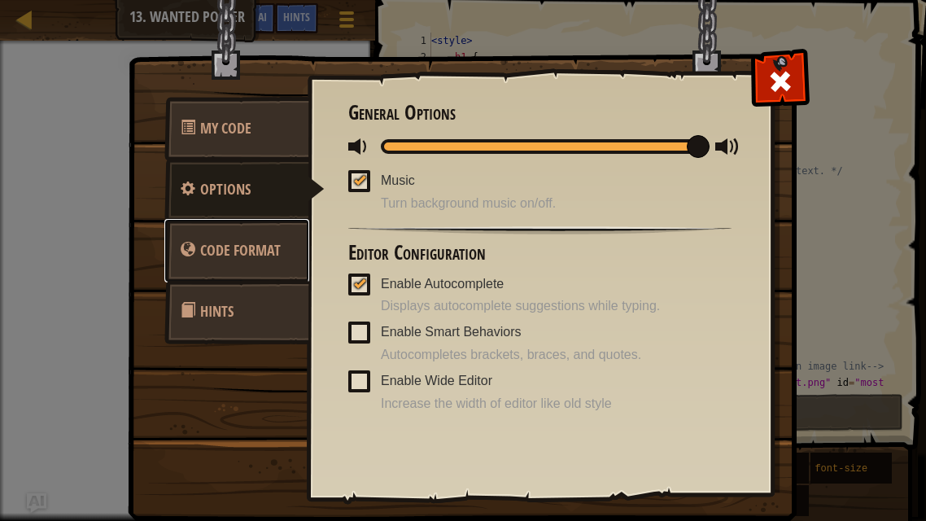
click at [258, 260] on span "Code Format" at bounding box center [240, 250] width 81 height 20
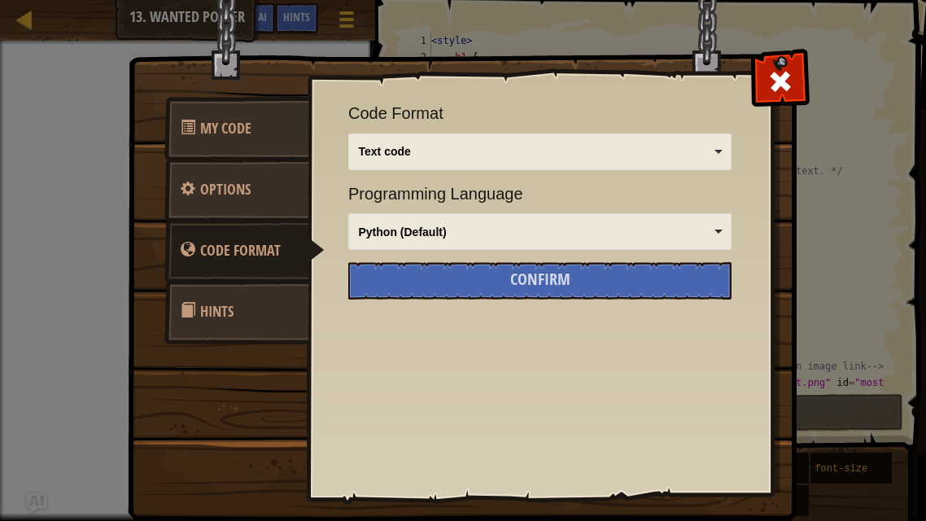
click at [258, 304] on link "Hints" at bounding box center [236, 311] width 145 height 63
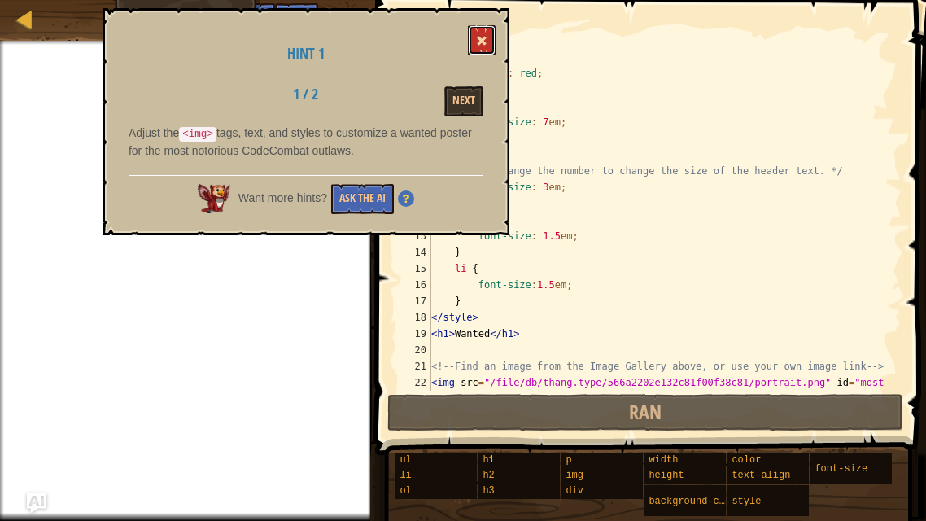
click at [483, 32] on button at bounding box center [482, 40] width 28 height 30
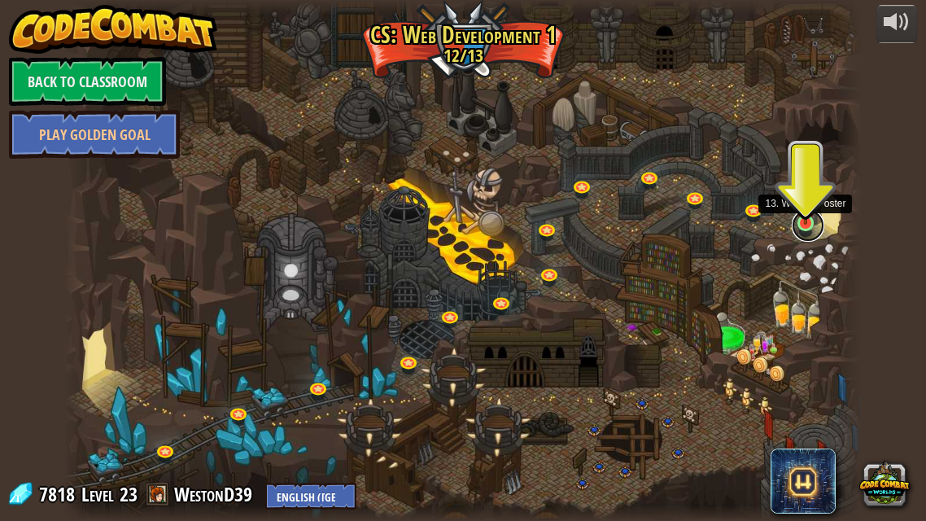
click at [806, 230] on link at bounding box center [808, 225] width 33 height 33
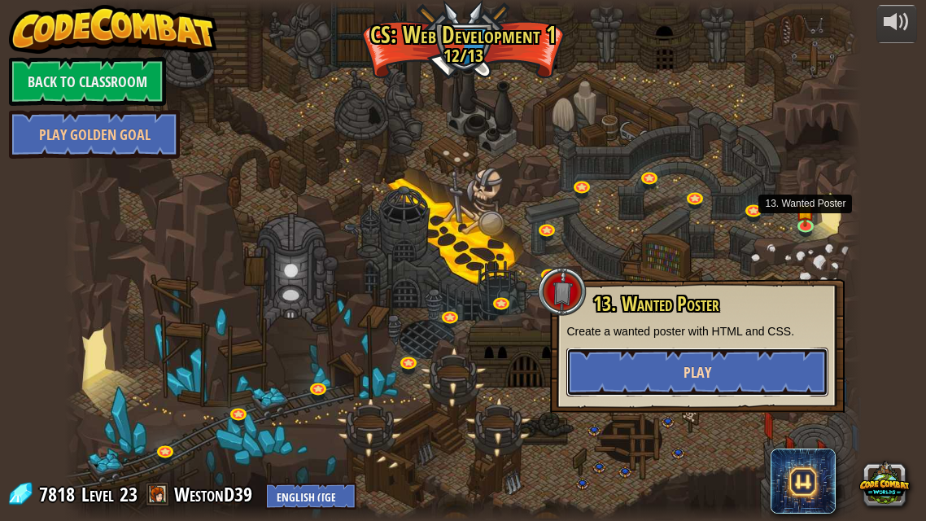
click at [678, 384] on button "Play" at bounding box center [697, 371] width 262 height 49
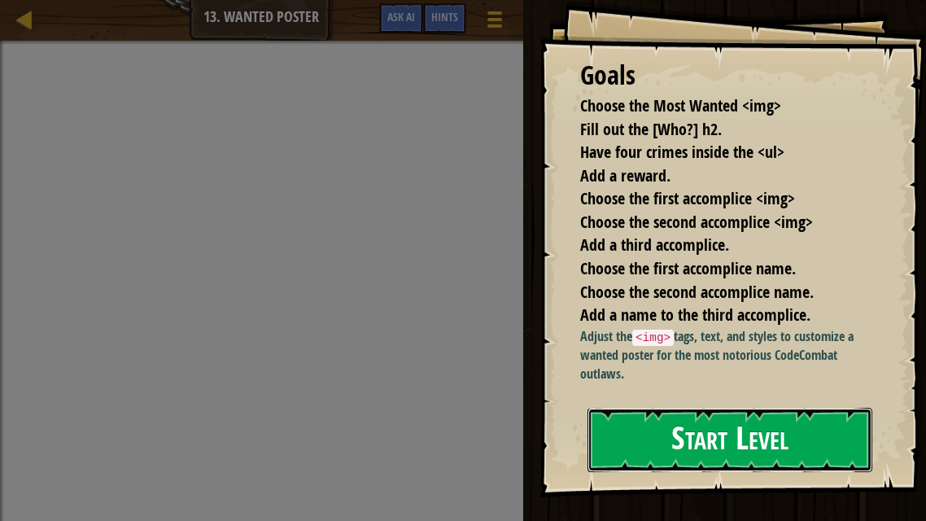
click at [699, 449] on button "Start Level" at bounding box center [729, 440] width 285 height 64
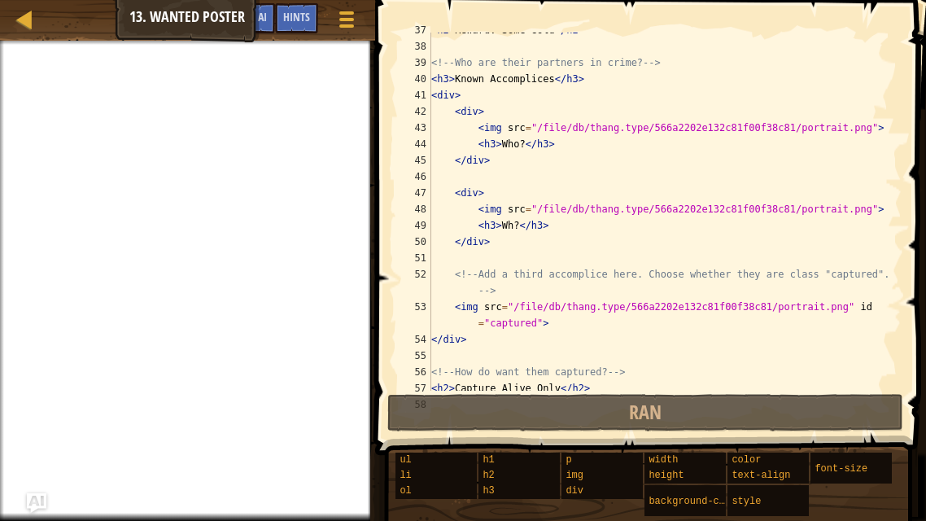
scroll to position [613, 0]
click at [520, 146] on div "< h2 > Reward: Some Gold </ h2 > <!-- Who are their partners in crime? --> < h3…" at bounding box center [664, 217] width 473 height 390
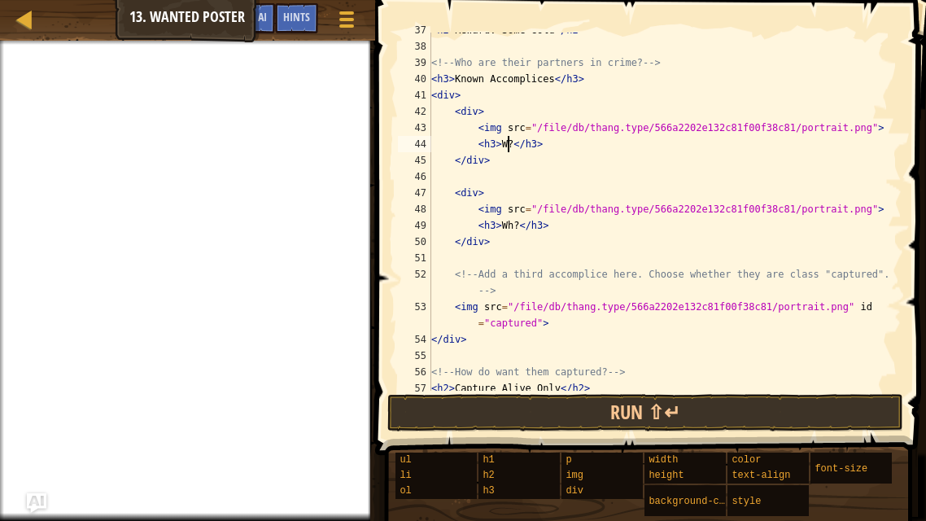
scroll to position [634, 0]
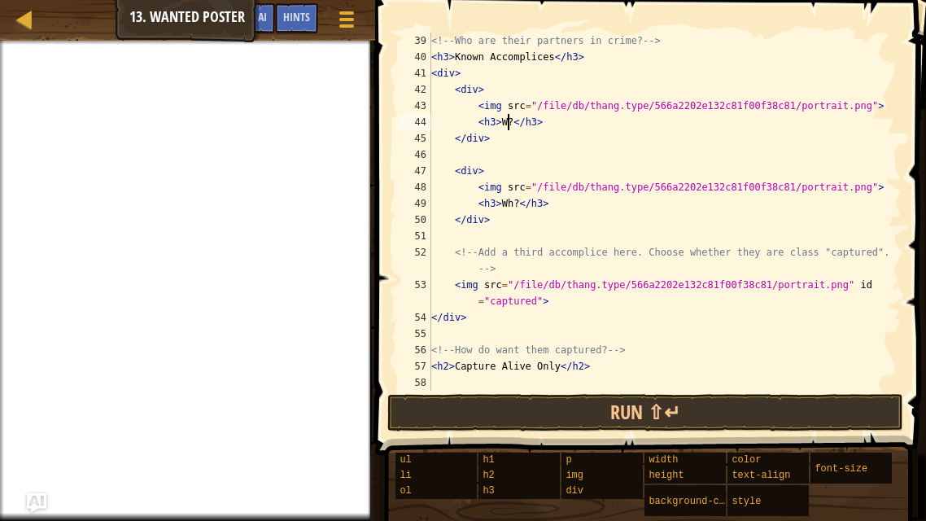
click at [545, 315] on div "<!-- Who are their partners in crime? --> < h3 > Known Accomplices </ h3 > < di…" at bounding box center [664, 228] width 473 height 390
click at [560, 301] on div "<!-- Who are their partners in crime? --> < h3 > Known Accomplices </ h3 > < di…" at bounding box center [664, 228] width 473 height 390
type textarea "<img src="/file/db/thang.type/566a2202e132c81f00f38c81/portrait.png" id="captur…"
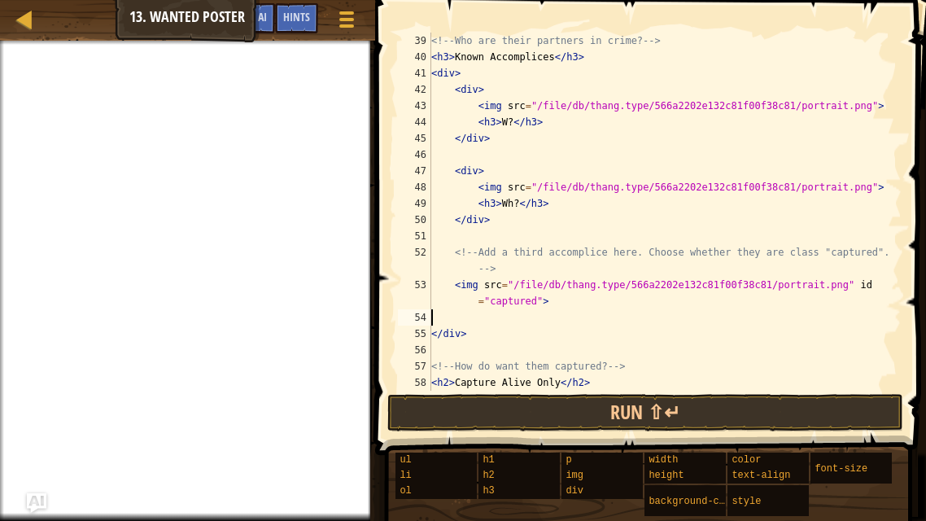
type textarea "<img src="/file/db/thang.type/566a2202e132c81f00f38c81/portrait.png" id="captur…"
type textarea "<h3>whoo?<h3>"
click at [268, 15] on button "Ask AI" at bounding box center [253, 18] width 44 height 30
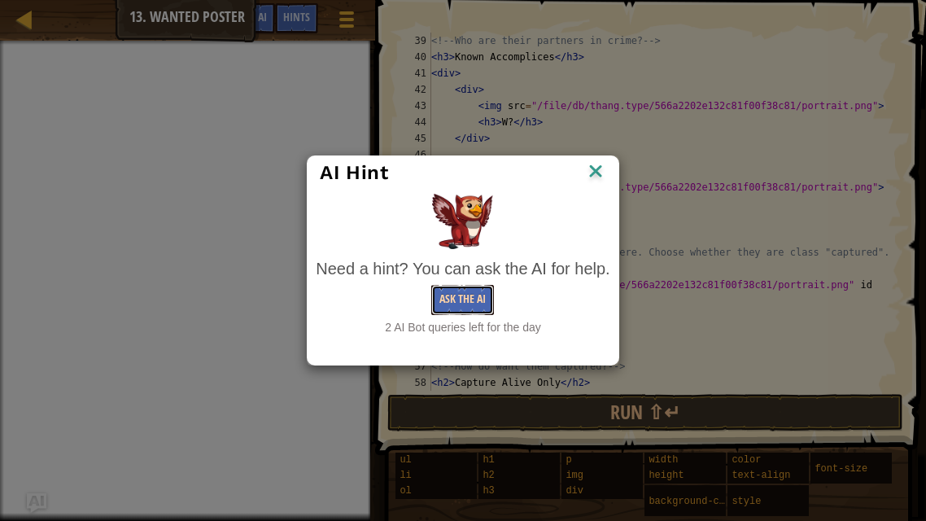
click at [461, 296] on button "Ask the AI" at bounding box center [462, 300] width 63 height 30
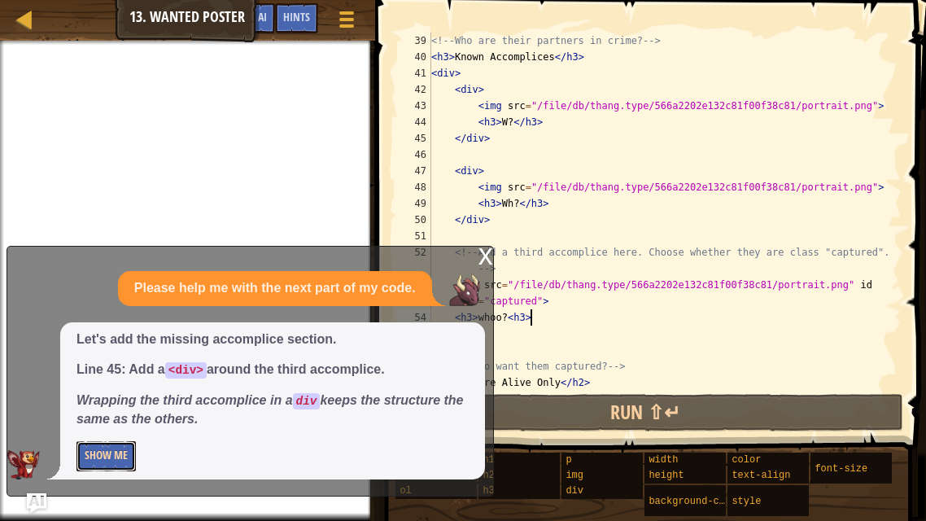
click at [120, 448] on button "Show Me" at bounding box center [105, 456] width 59 height 30
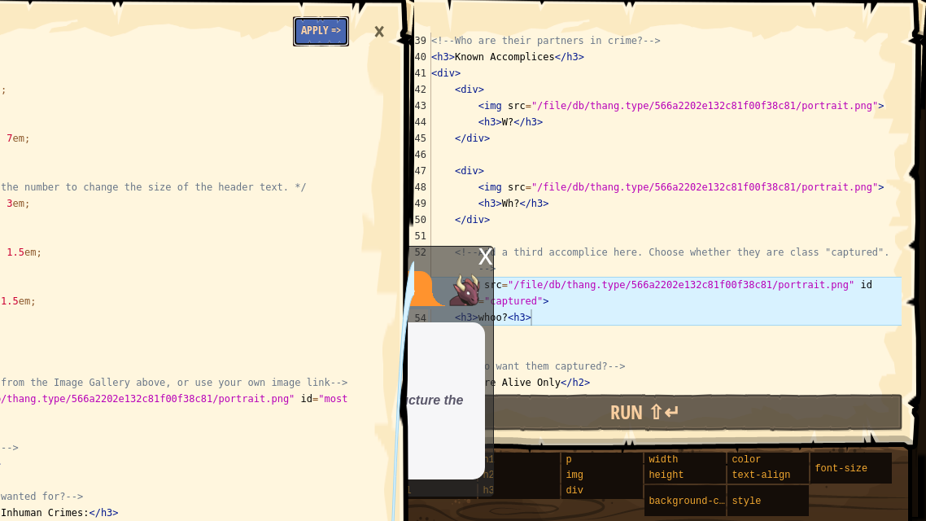
click at [317, 23] on button "Apply =>" at bounding box center [321, 31] width 56 height 30
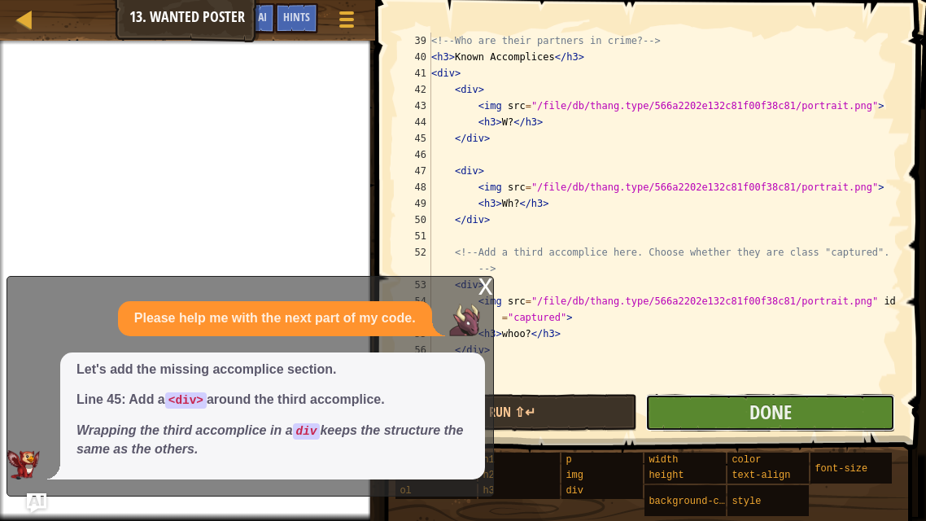
click at [714, 418] on button "Done" at bounding box center [770, 412] width 250 height 37
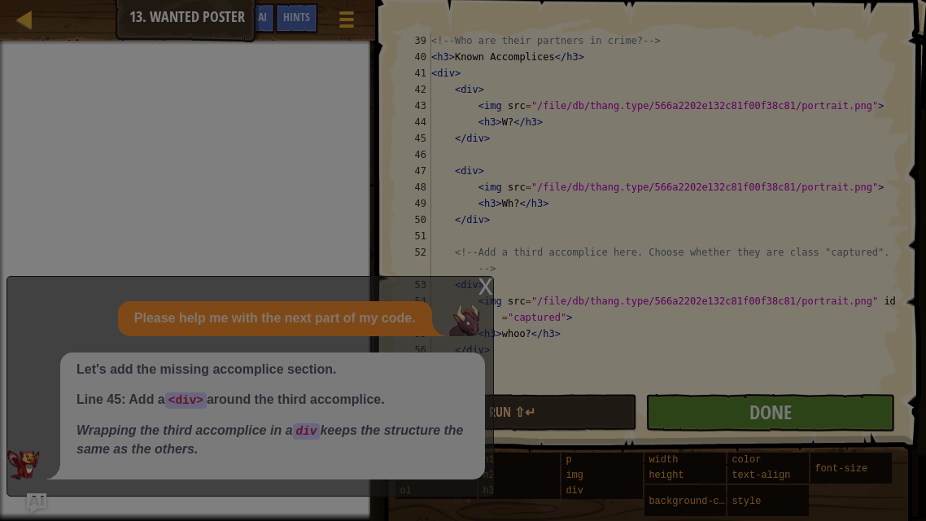
scroll to position [7, 0]
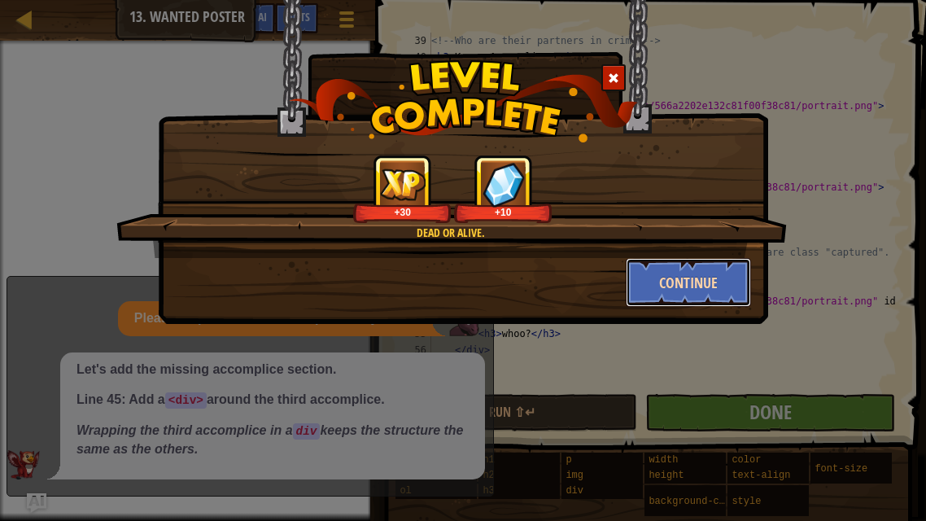
click at [673, 281] on button "Continue" at bounding box center [689, 282] width 126 height 49
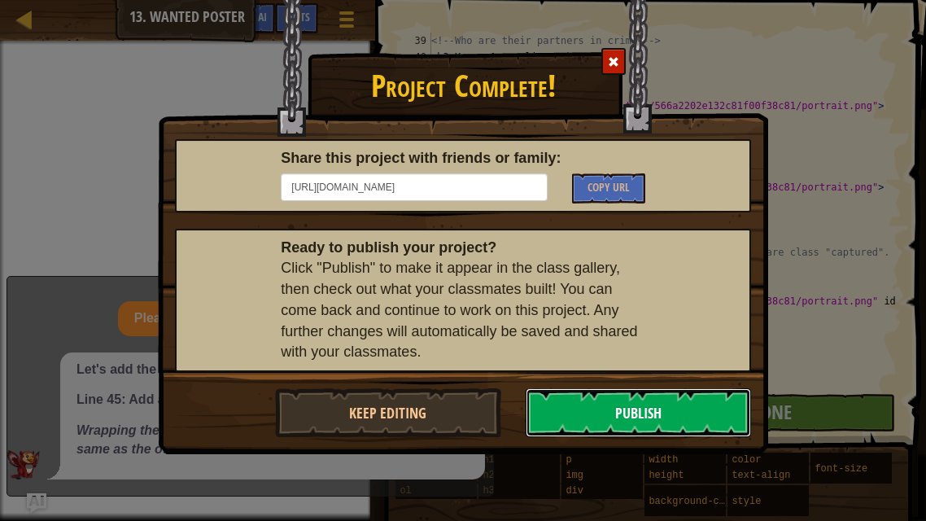
click at [626, 399] on button "Publish" at bounding box center [639, 412] width 226 height 49
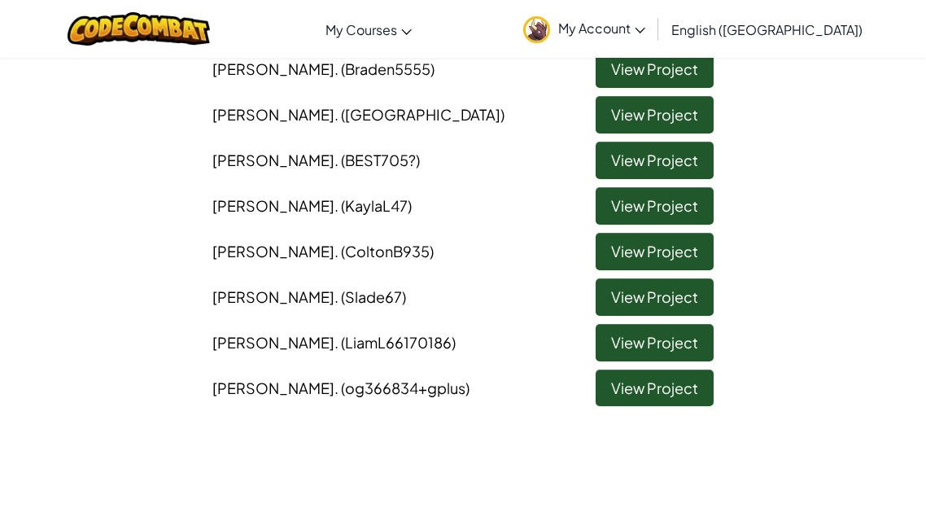
scroll to position [146, 0]
